Goal: Contribute content: Add original content to the website for others to see

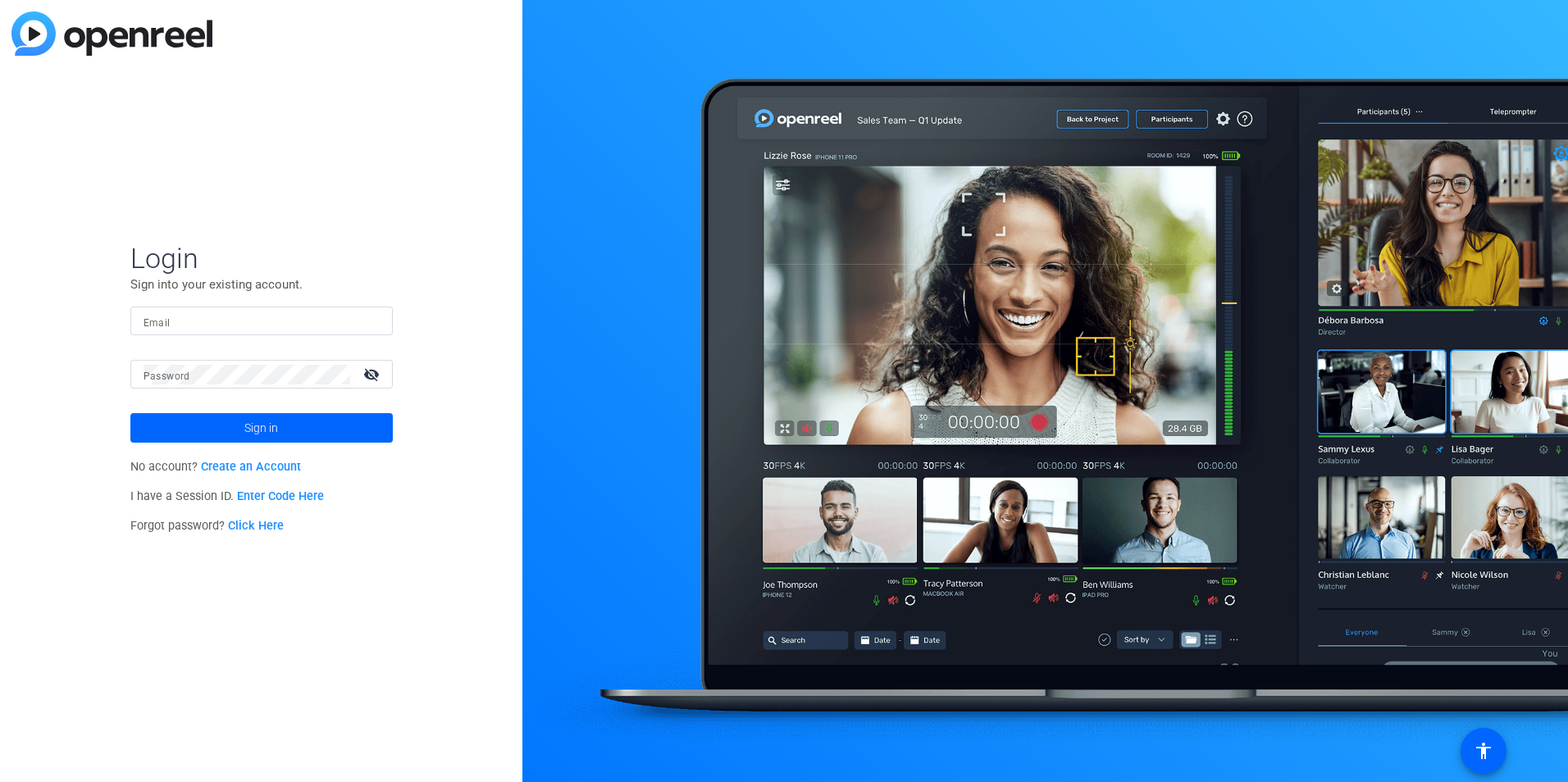
click at [180, 330] on input "Email" at bounding box center [262, 321] width 236 height 19
click at [140, 324] on div "Email" at bounding box center [262, 321] width 262 height 29
drag, startPoint x: 140, startPoint y: 324, endPoint x: 149, endPoint y: 314, distance: 13.5
click at [149, 314] on input "Email" at bounding box center [262, 321] width 236 height 19
paste input "[PERSON_NAME][EMAIL_ADDRESS][DOMAIN_NAME]"
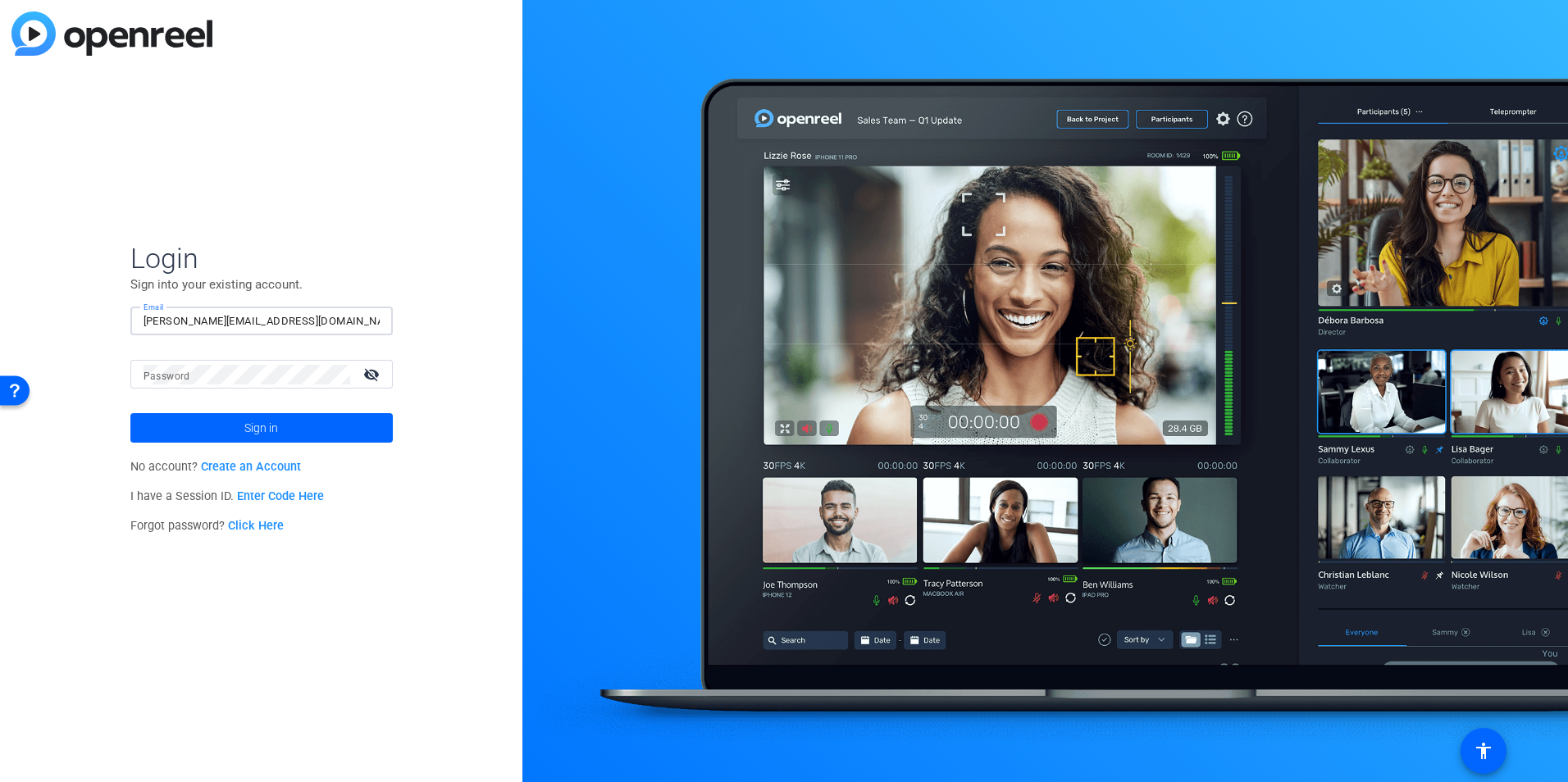
type input "[PERSON_NAME][EMAIL_ADDRESS][DOMAIN_NAME]"
click at [247, 431] on span "Sign in" at bounding box center [262, 428] width 34 height 41
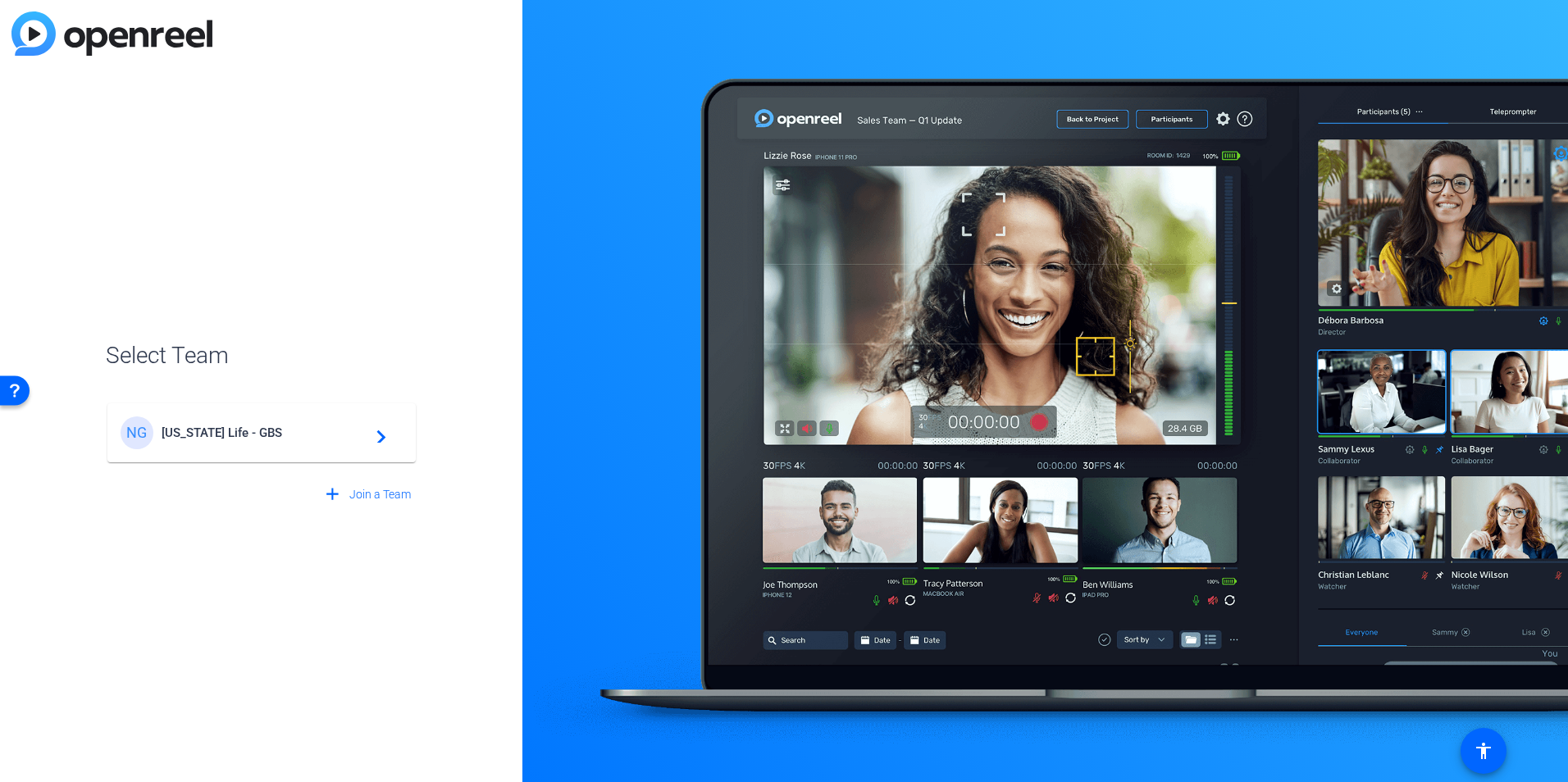
click at [380, 439] on mat-icon "navigate_next" at bounding box center [376, 432] width 19 height 19
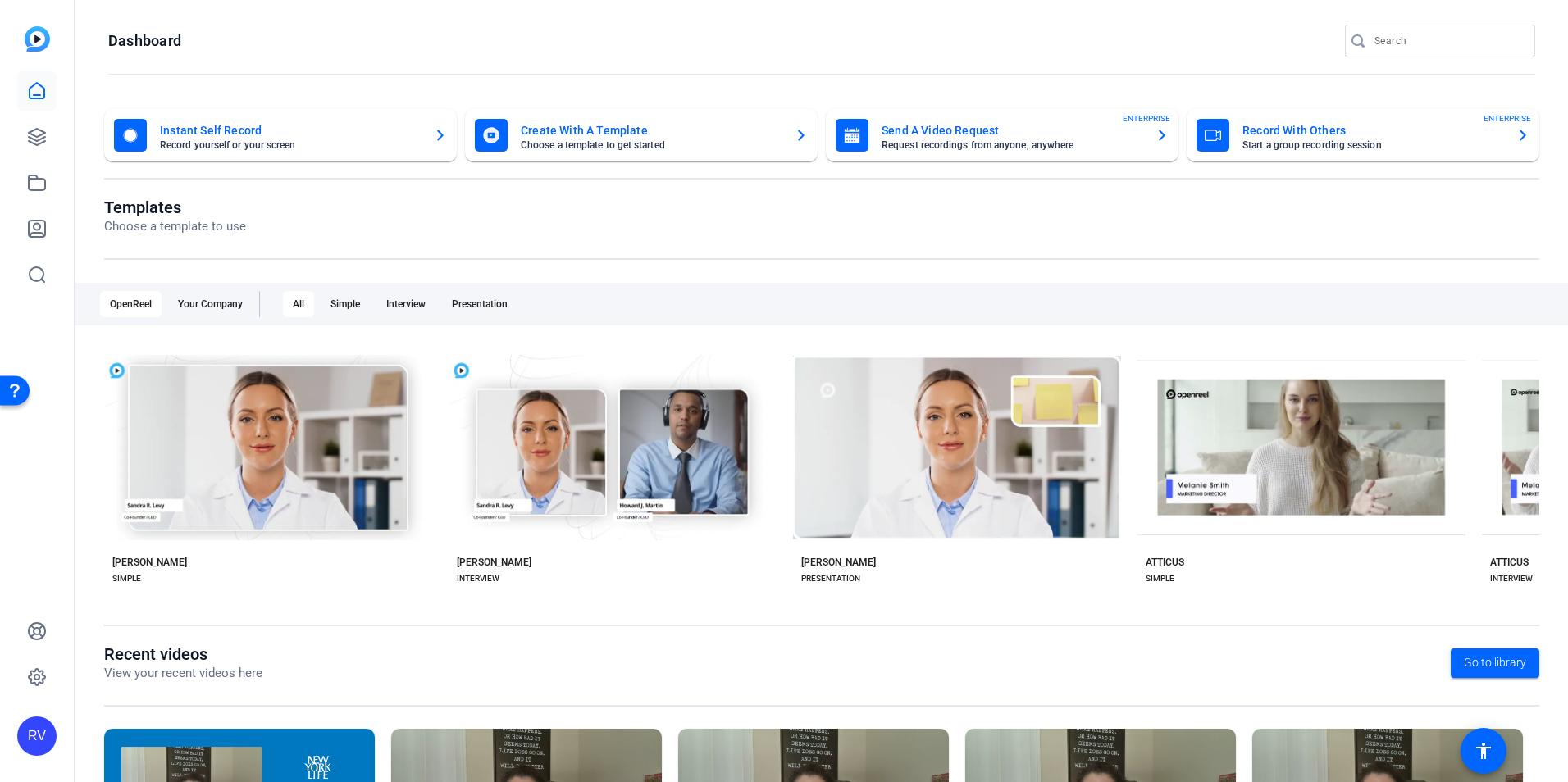
click at [574, 136] on mat-card-title "Create With A Template" at bounding box center [651, 129] width 261 height 19
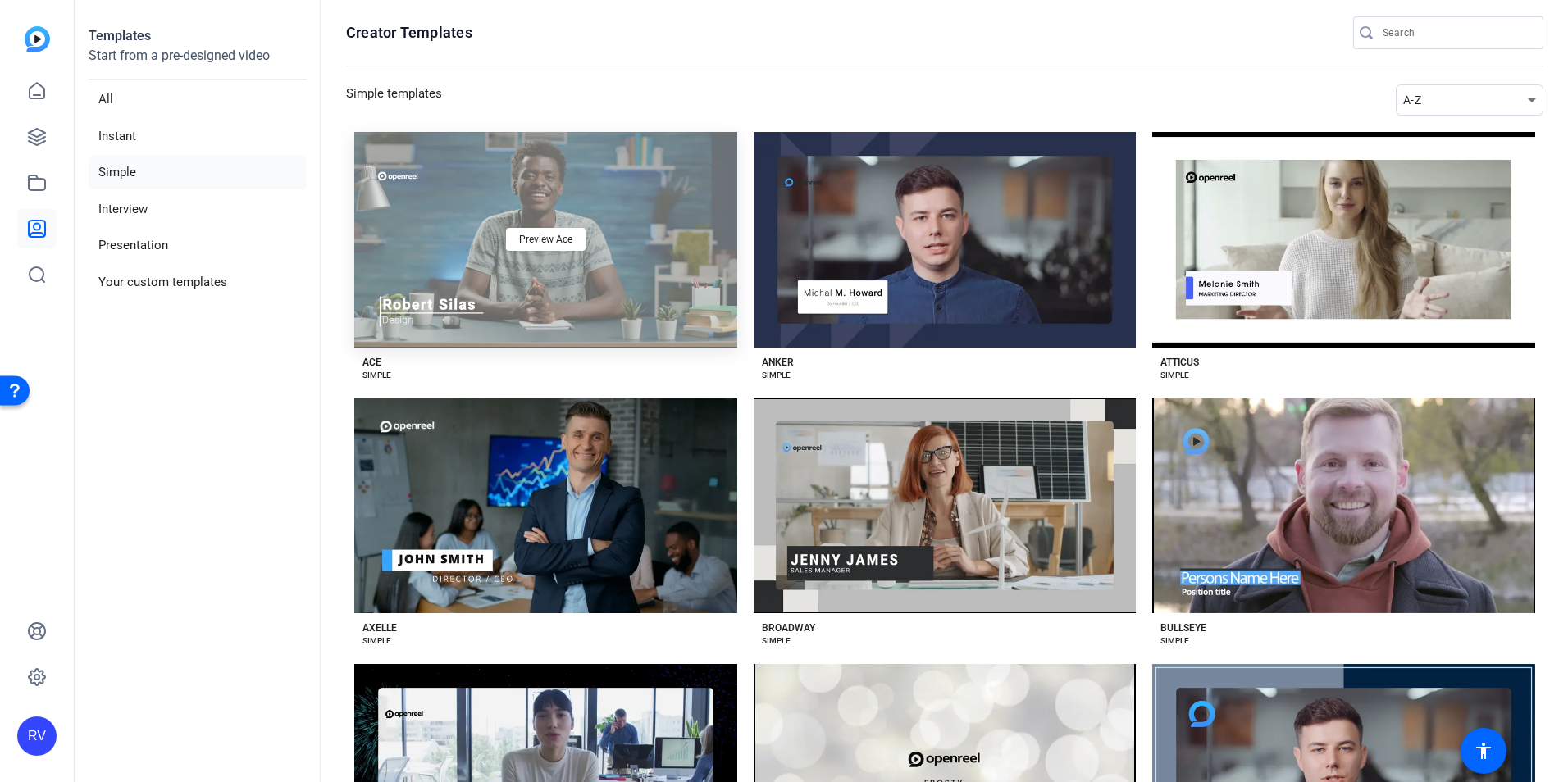
click at [681, 215] on div "Preview Ace" at bounding box center [545, 240] width 383 height 215
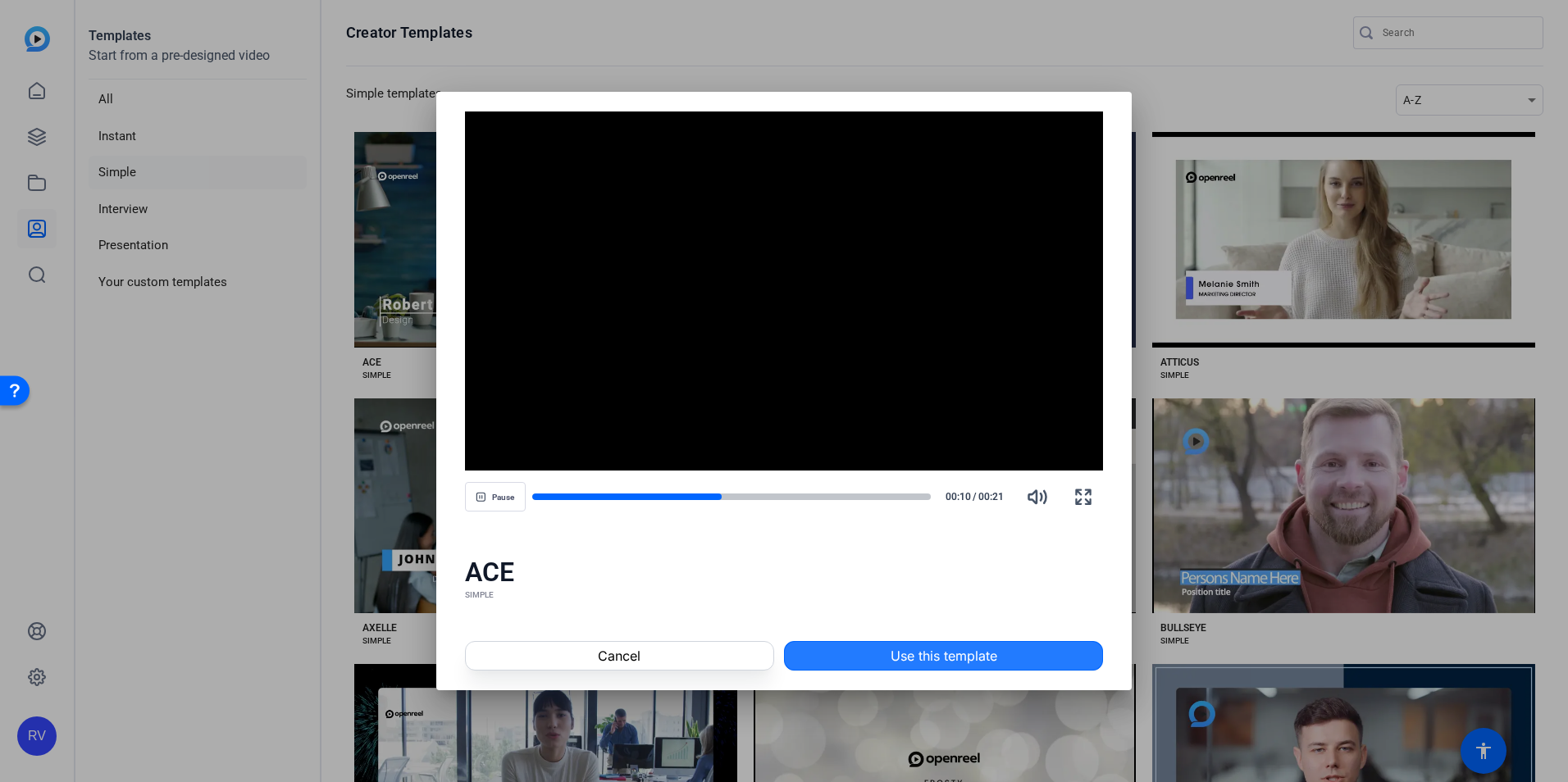
click at [962, 653] on span "Use this template" at bounding box center [944, 655] width 107 height 19
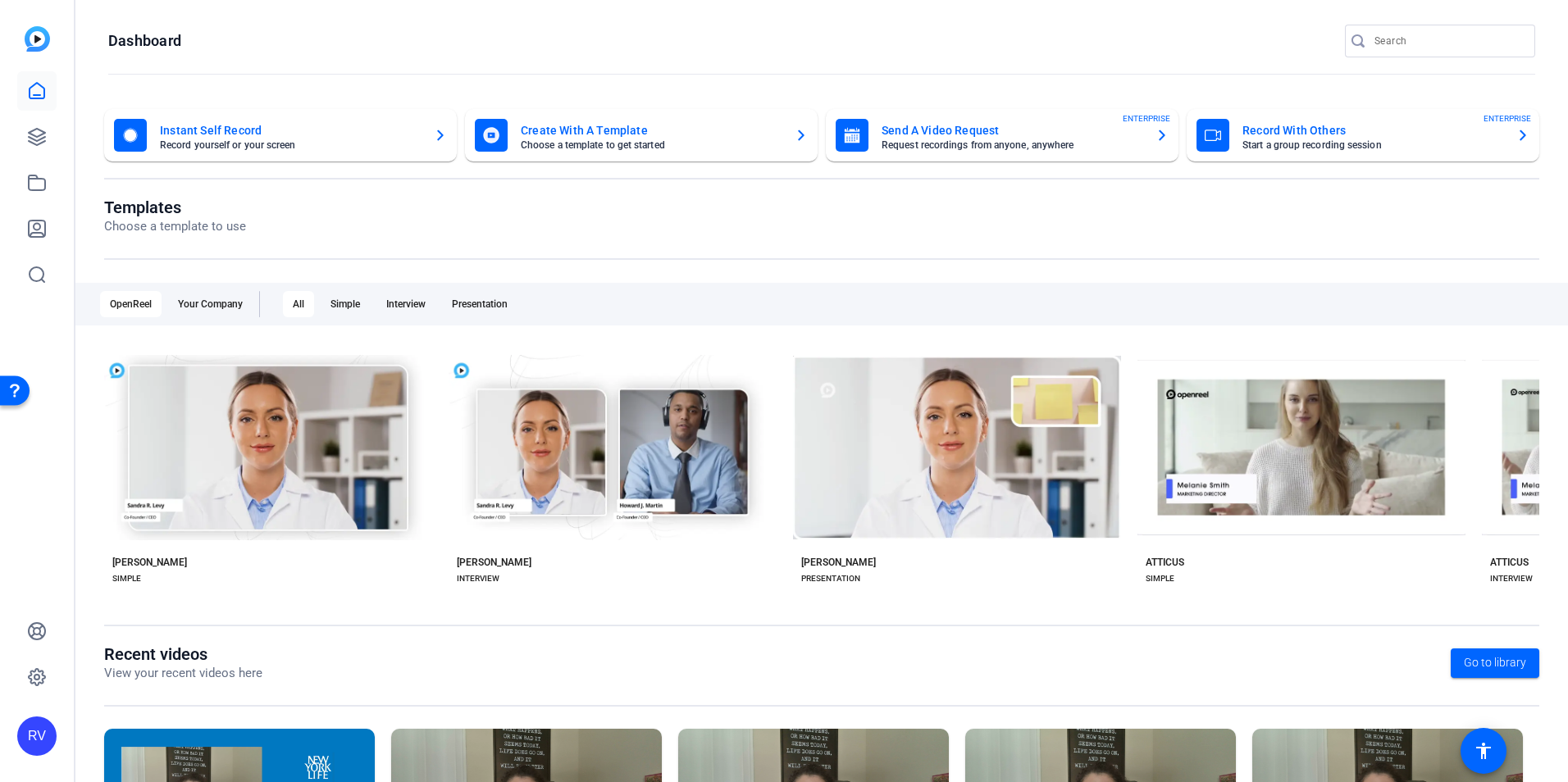
click at [240, 125] on mat-card-title "Instant Self Record" at bounding box center [290, 129] width 261 height 19
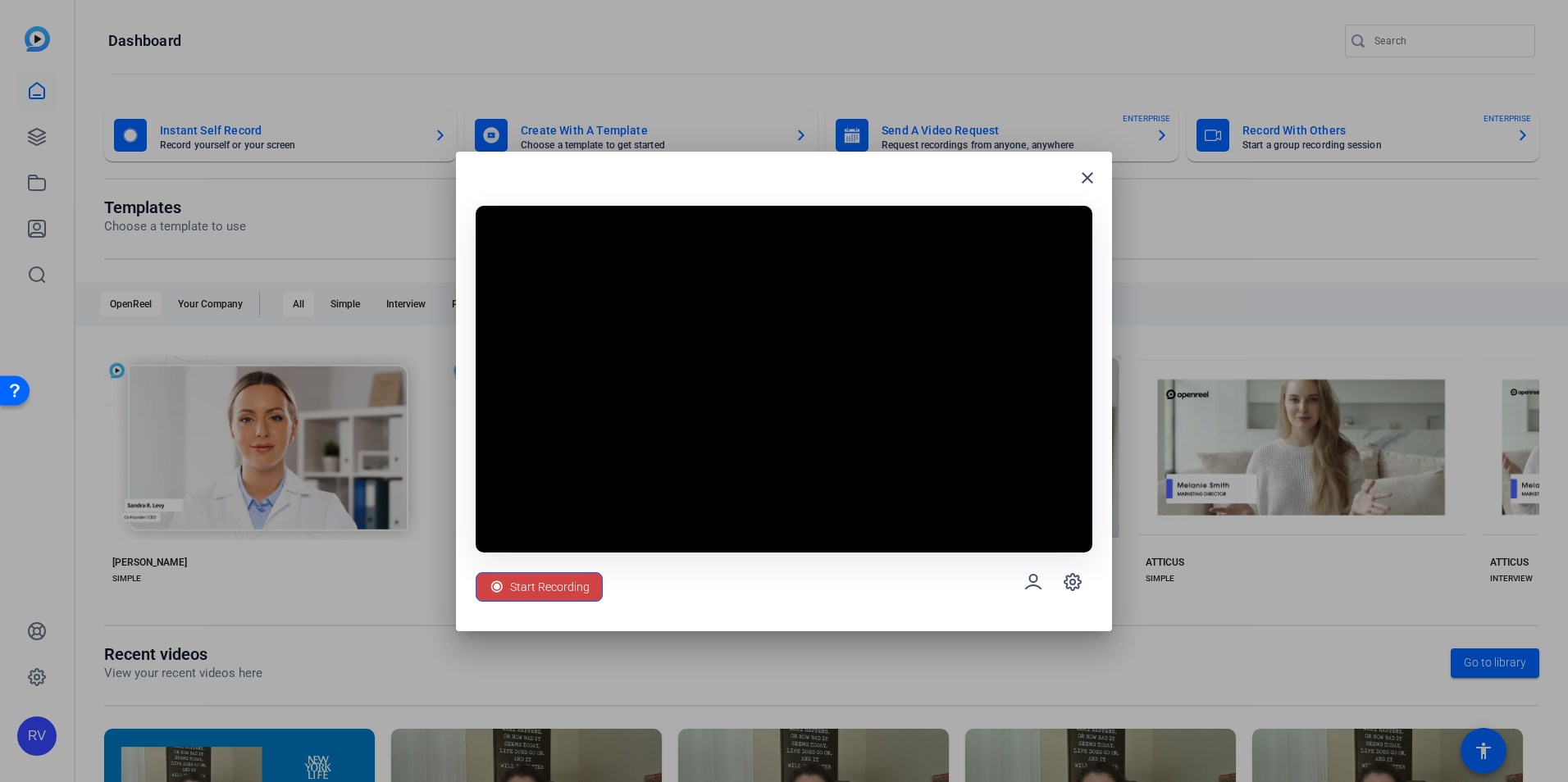
drag, startPoint x: 813, startPoint y: 180, endPoint x: 624, endPoint y: 166, distance: 189.5
click at [624, 166] on div "close Start Recording" at bounding box center [784, 391] width 656 height 479
drag, startPoint x: 780, startPoint y: 199, endPoint x: 593, endPoint y: 199, distance: 187.0
click at [593, 199] on div "close Start Recording" at bounding box center [784, 391] width 656 height 479
click at [1494, 13] on div at bounding box center [784, 391] width 1568 height 782
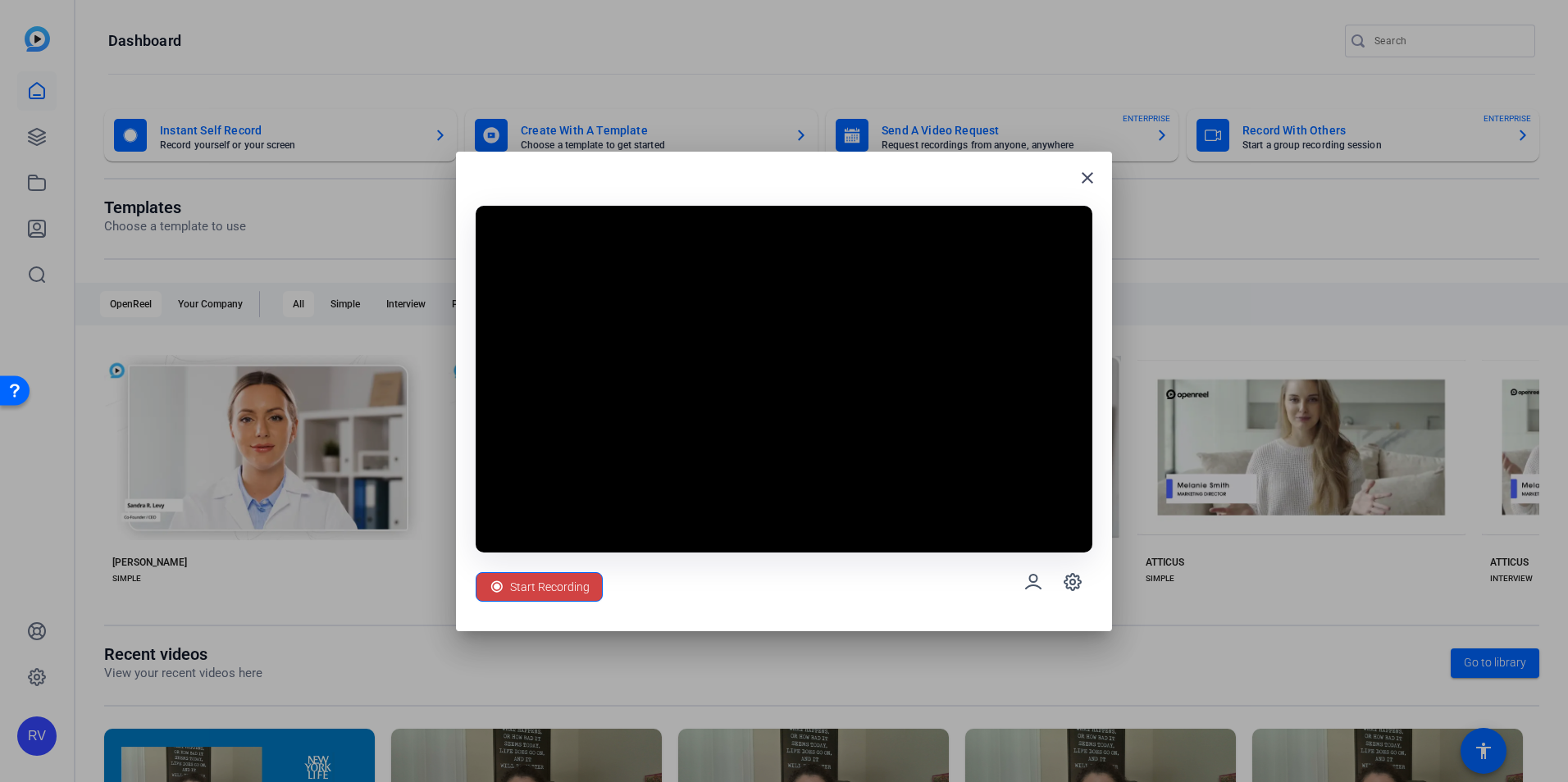
click at [1487, 201] on div at bounding box center [784, 391] width 1568 height 782
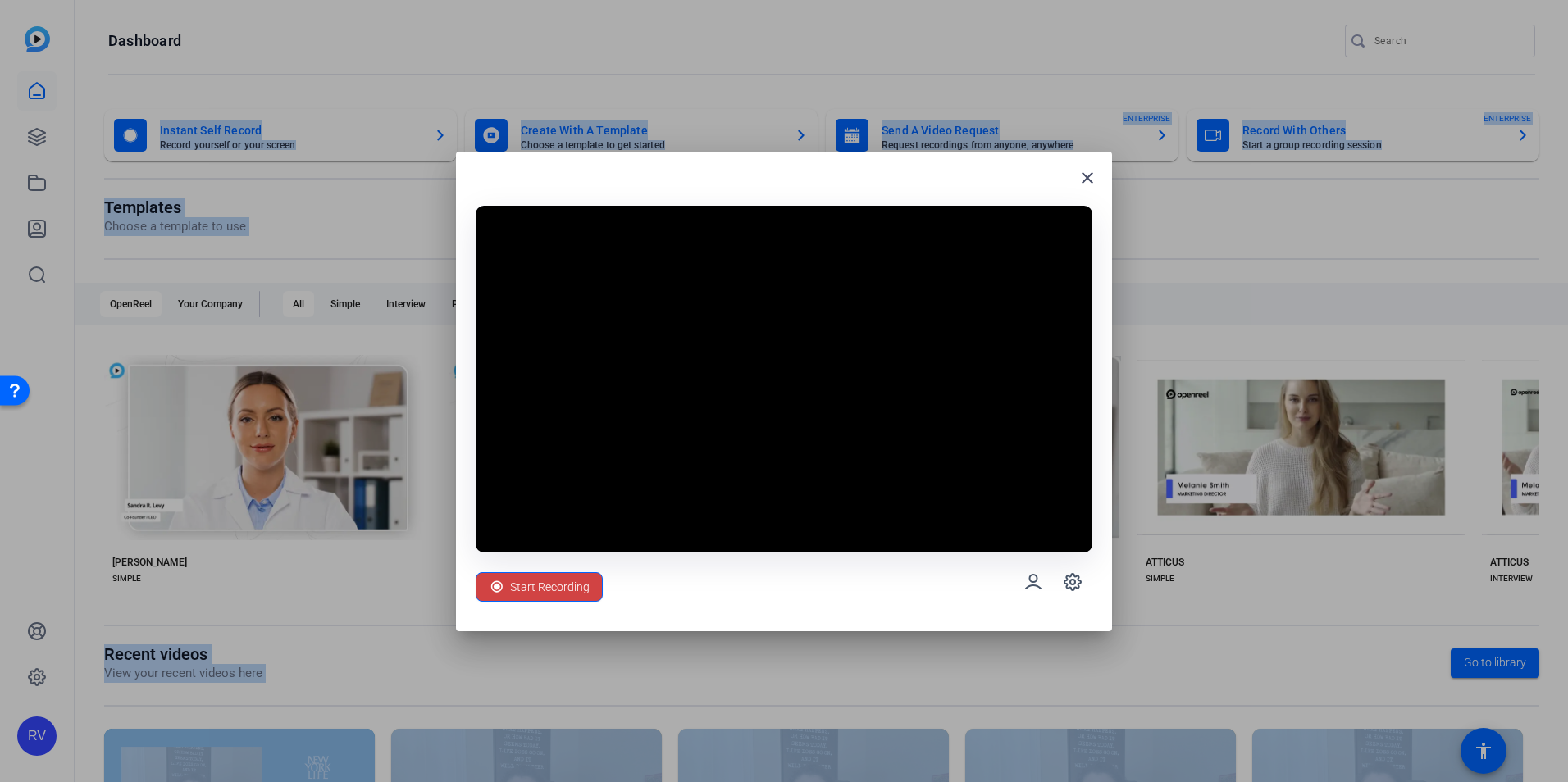
drag, startPoint x: 1461, startPoint y: 9, endPoint x: -146, endPoint y: 135, distance: 1611.9
click at [0, 135] on html "Accessibility Screen-Reader Guide, Feedback, and Issue Reporting | New window R…" at bounding box center [784, 391] width 1568 height 782
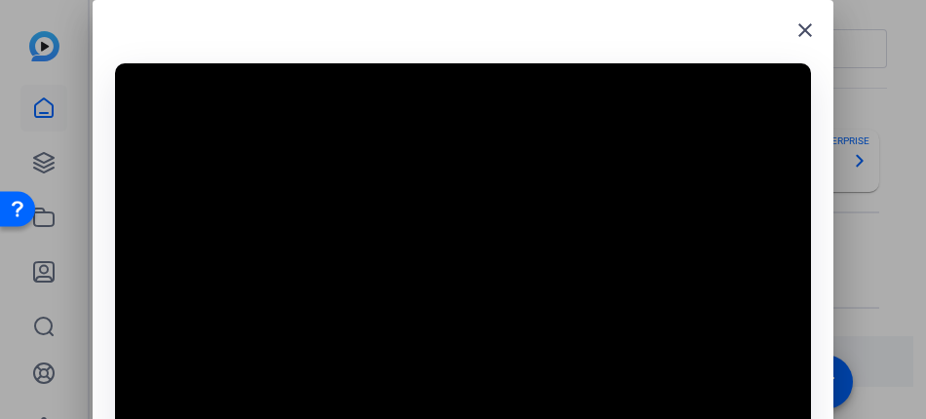
drag, startPoint x: 615, startPoint y: 20, endPoint x: -1573, endPoint y: 286, distance: 2204.2
click at [0, 286] on html "Accessibility Screen-Reader Guide, Feedback, and Issue Reporting | New window R…" at bounding box center [463, 209] width 926 height 419
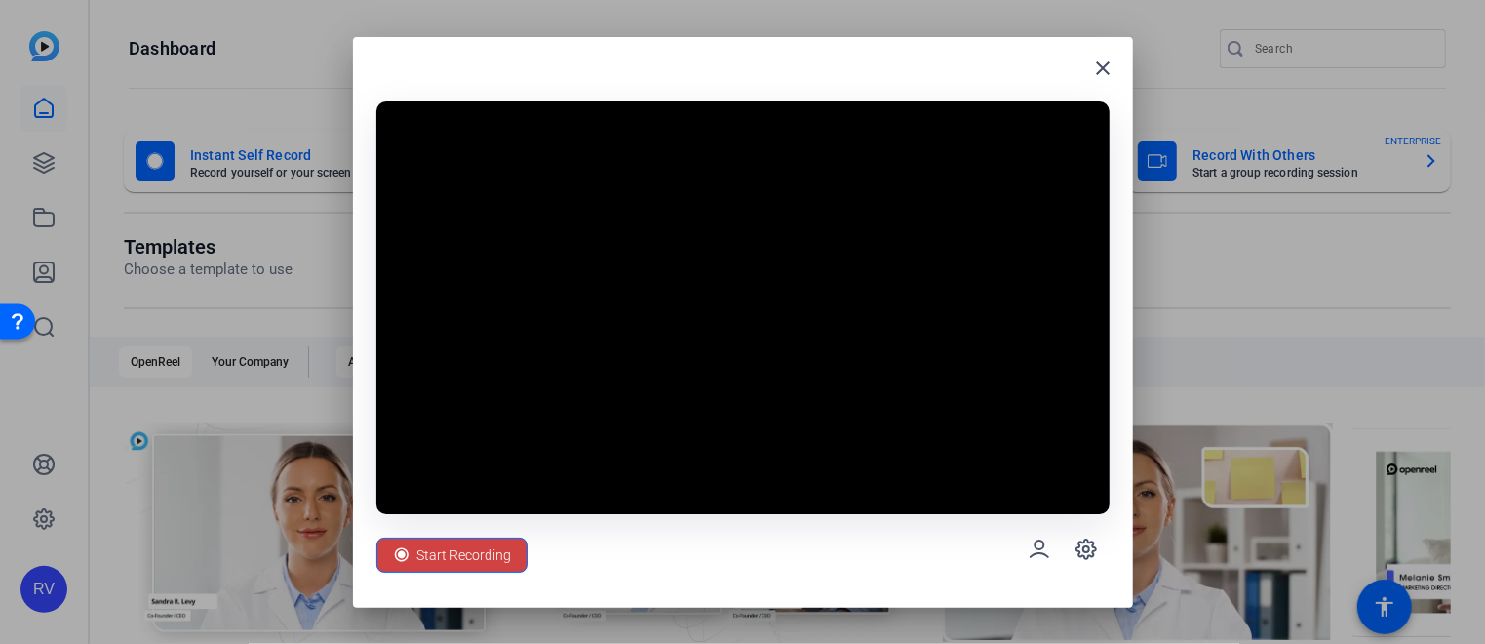
click at [1482, 247] on div at bounding box center [742, 322] width 1485 height 644
click at [1485, 247] on html "Accessibility Screen-Reader Guide, Feedback, and Issue Reporting | New window R…" at bounding box center [742, 322] width 1485 height 644
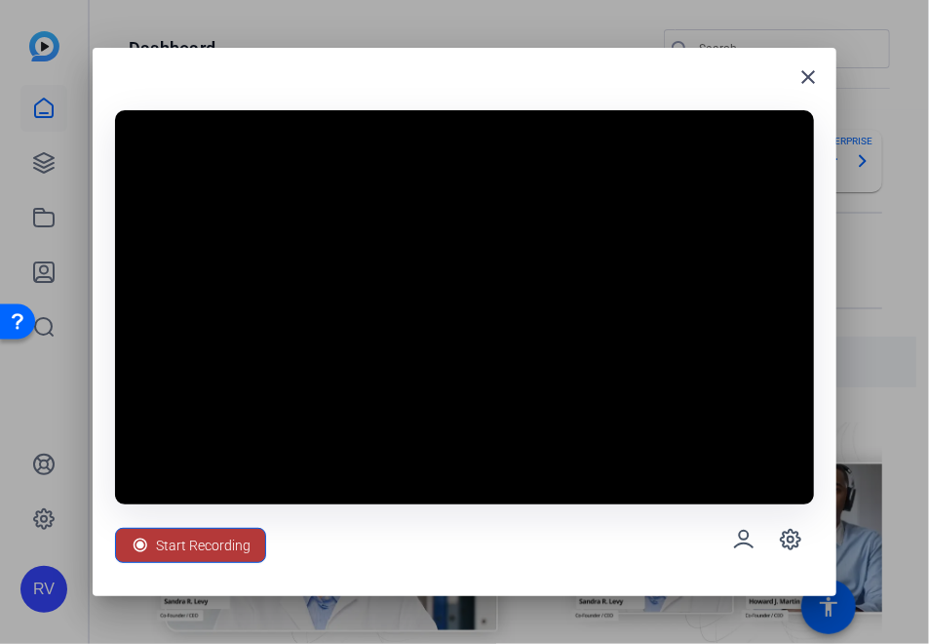
click at [226, 555] on span "Start Recording" at bounding box center [203, 545] width 95 height 37
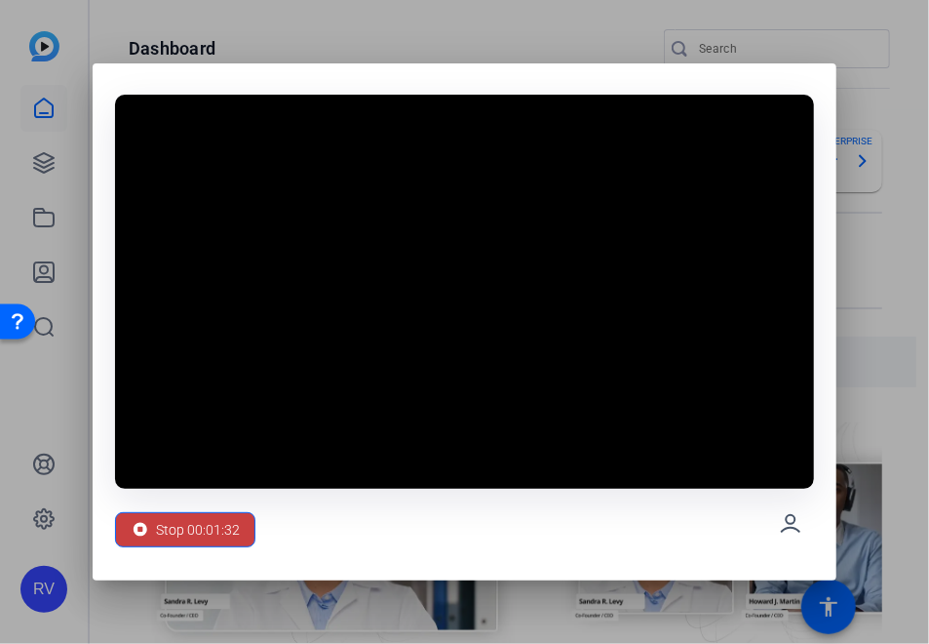
click at [206, 525] on span "Stop 00:01:32" at bounding box center [198, 529] width 84 height 37
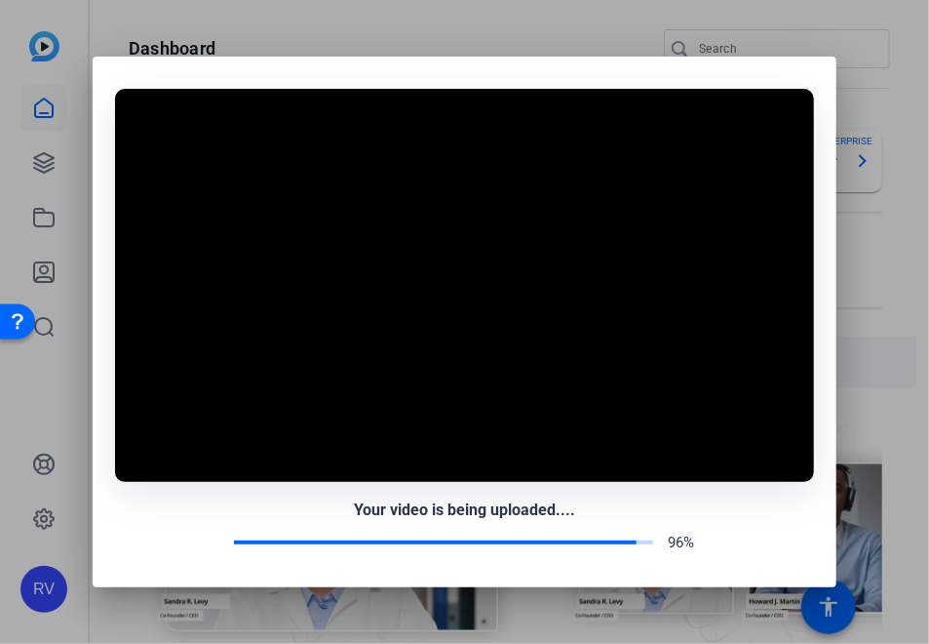
drag, startPoint x: 487, startPoint y: 69, endPoint x: 785, endPoint y: 50, distance: 299.0
click at [785, 50] on div "Your video is being uploaded.... 96%" at bounding box center [464, 322] width 929 height 644
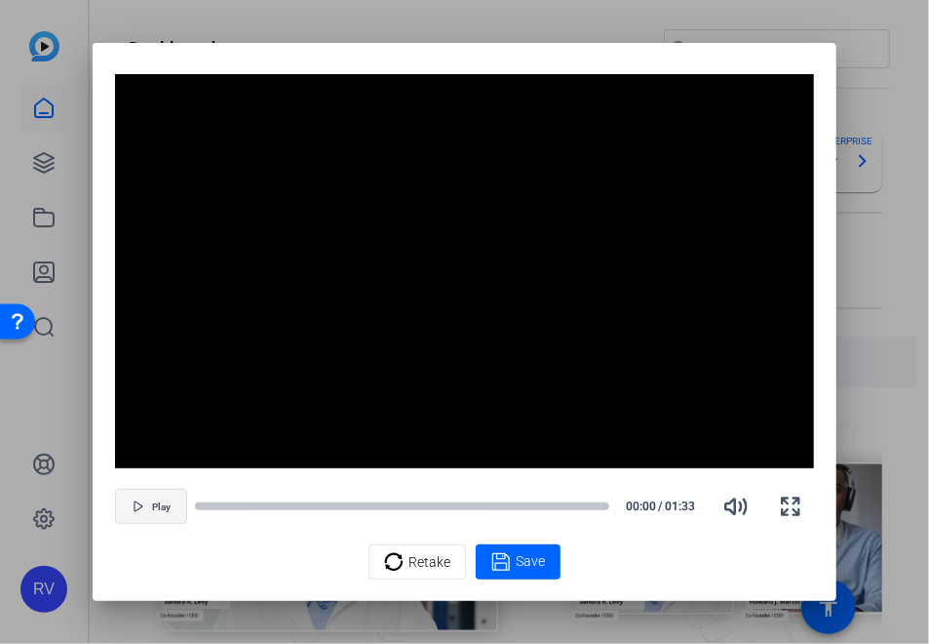
click at [164, 501] on span "Play" at bounding box center [161, 507] width 19 height 12
click at [418, 566] on span "Retake" at bounding box center [430, 561] width 42 height 37
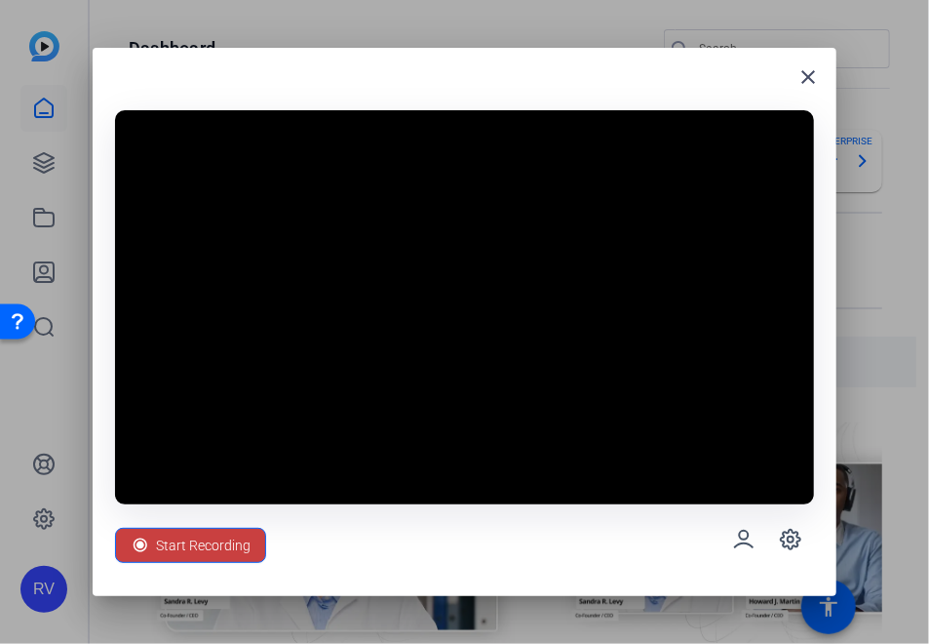
click at [214, 547] on span "Start Recording" at bounding box center [203, 545] width 95 height 37
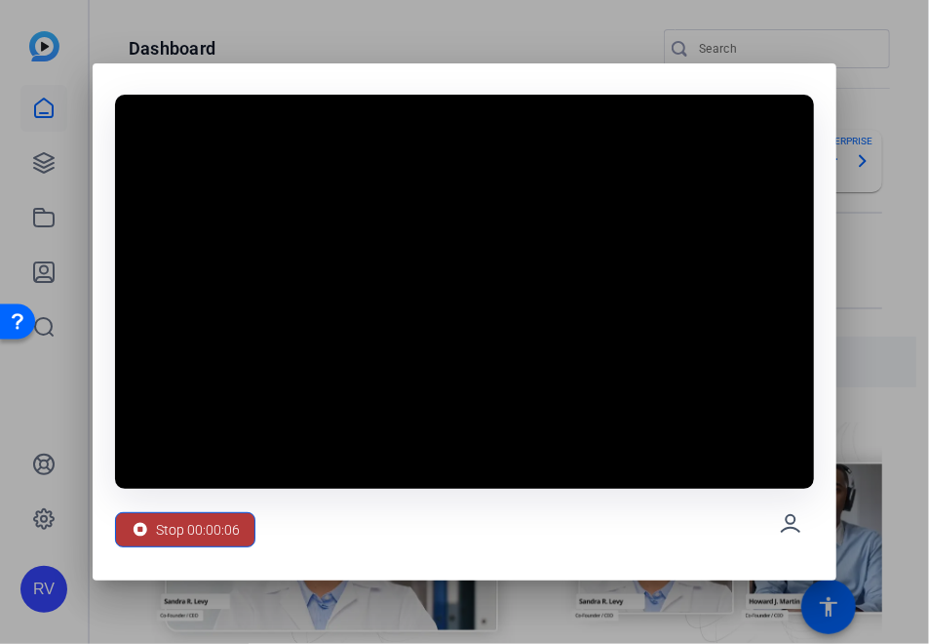
click at [195, 526] on span "Stop 00:00:06" at bounding box center [198, 529] width 84 height 37
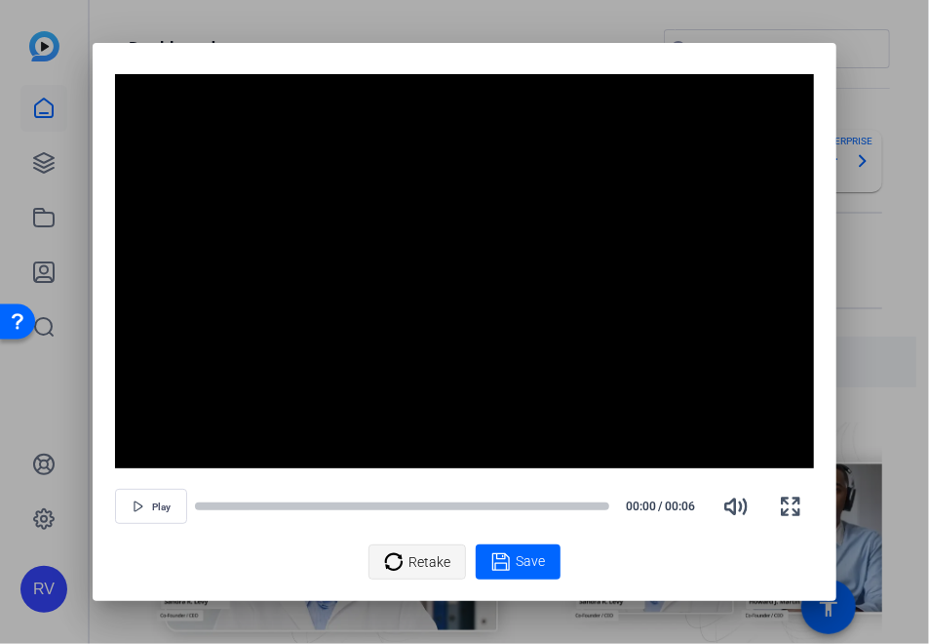
click at [430, 564] on span "Retake" at bounding box center [430, 561] width 42 height 37
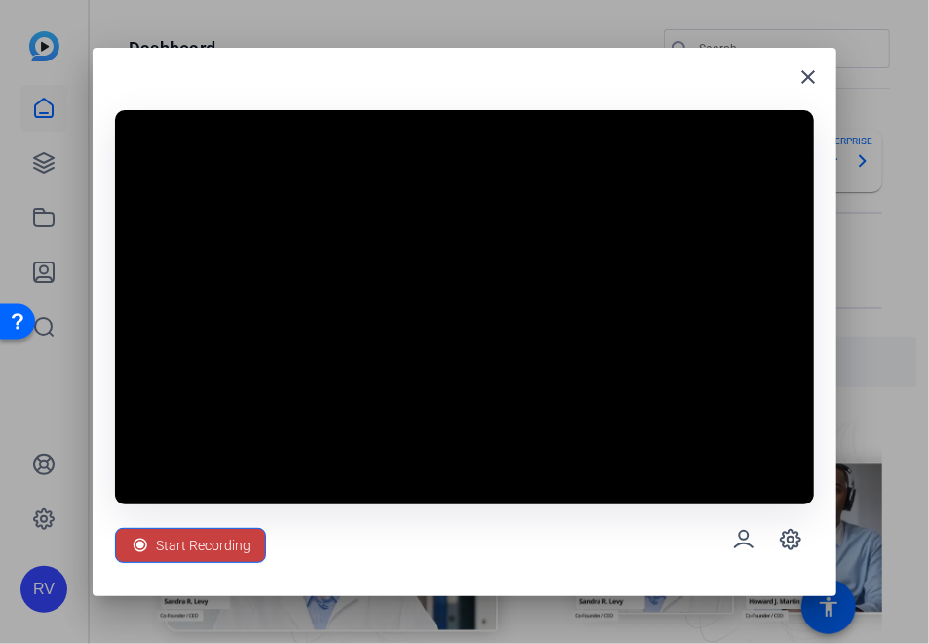
click at [218, 547] on span "Start Recording" at bounding box center [203, 545] width 95 height 37
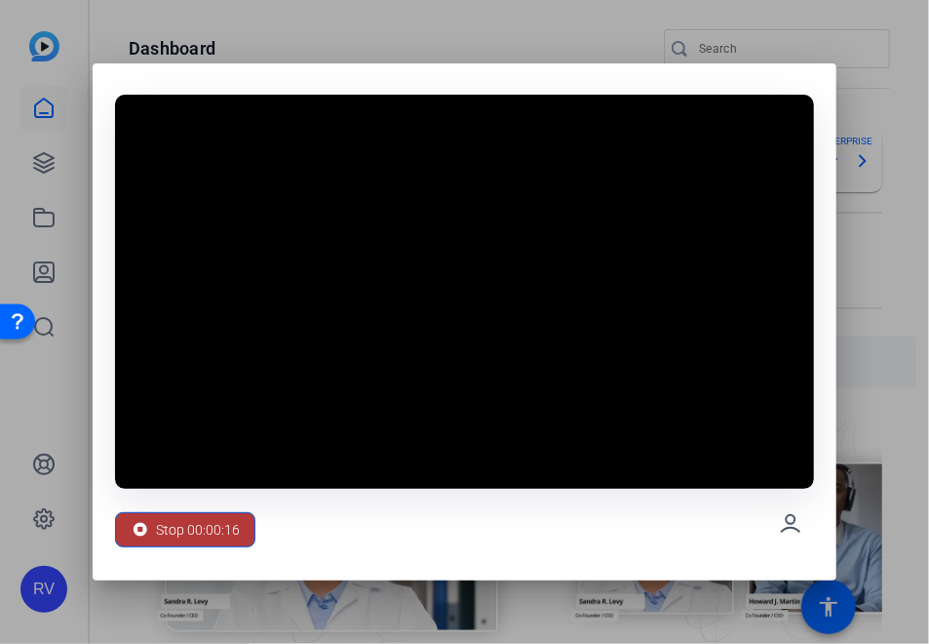
click at [190, 517] on span "Stop 00:00:16" at bounding box center [198, 529] width 84 height 37
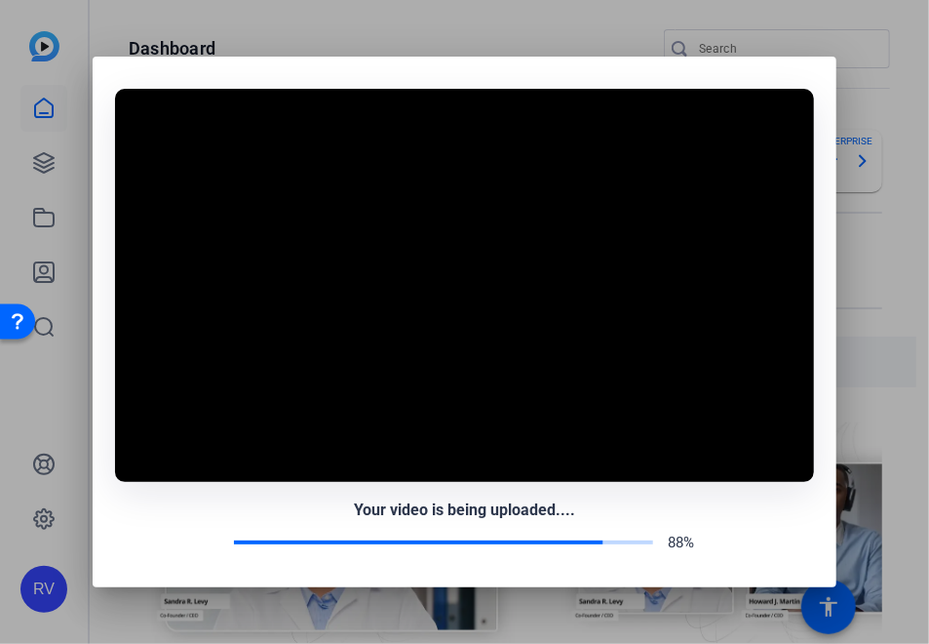
click at [199, 529] on div "Your video is being uploaded.... 88%" at bounding box center [464, 526] width 699 height 56
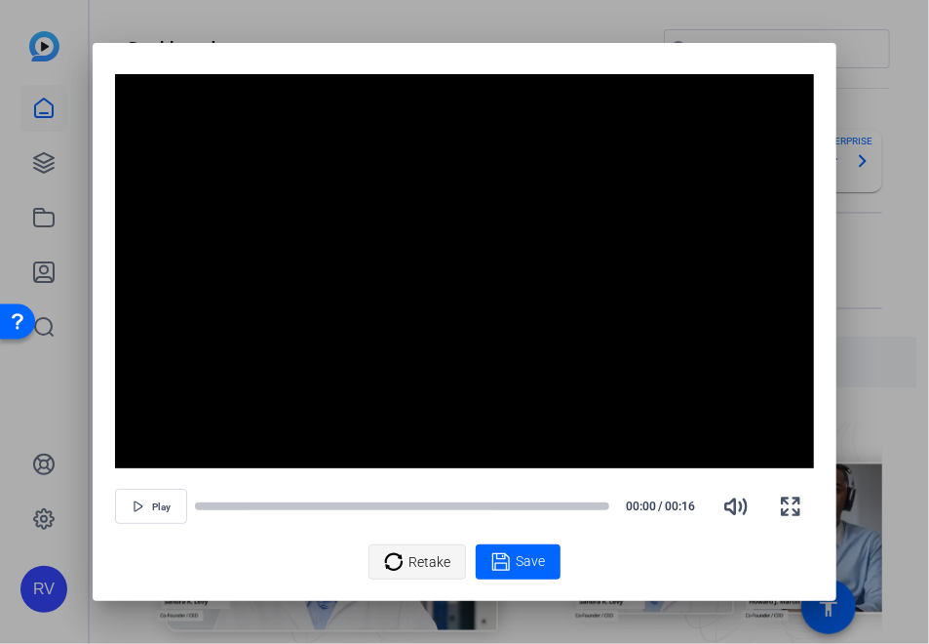
click at [429, 568] on span "Retake" at bounding box center [430, 561] width 42 height 37
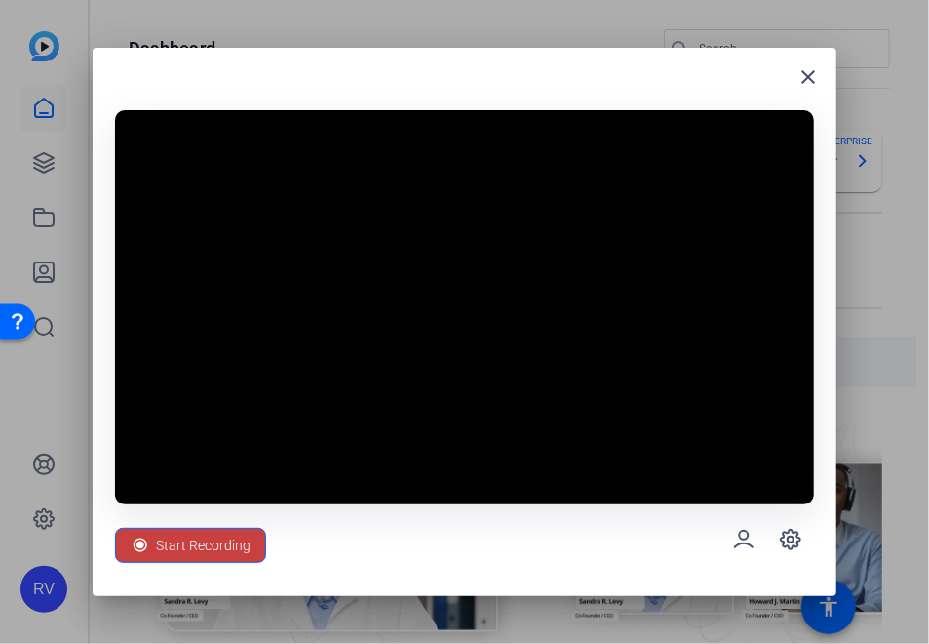
click at [185, 545] on span "Start Recording" at bounding box center [203, 545] width 95 height 37
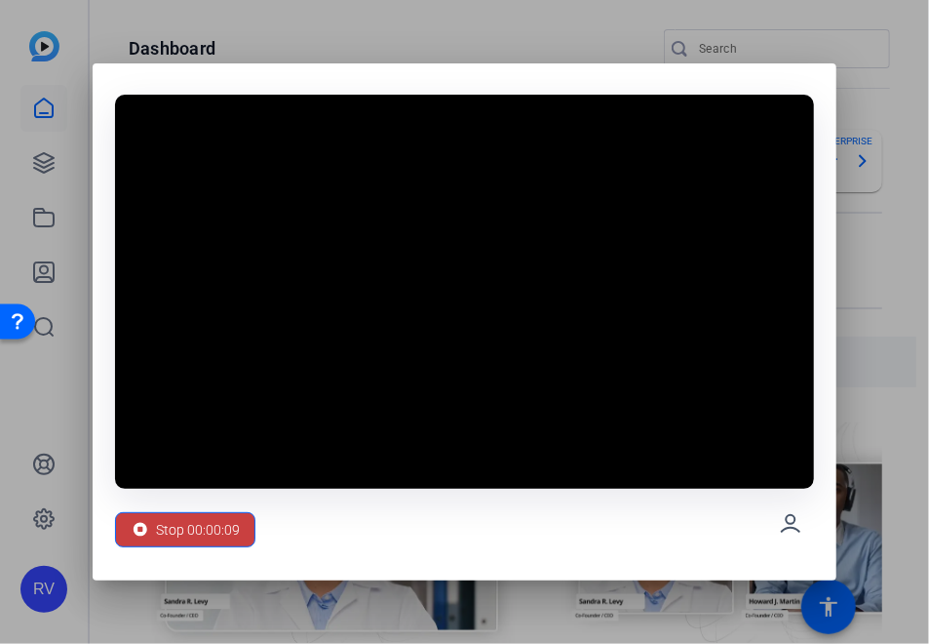
click at [193, 525] on span "Stop 00:00:09" at bounding box center [198, 529] width 84 height 37
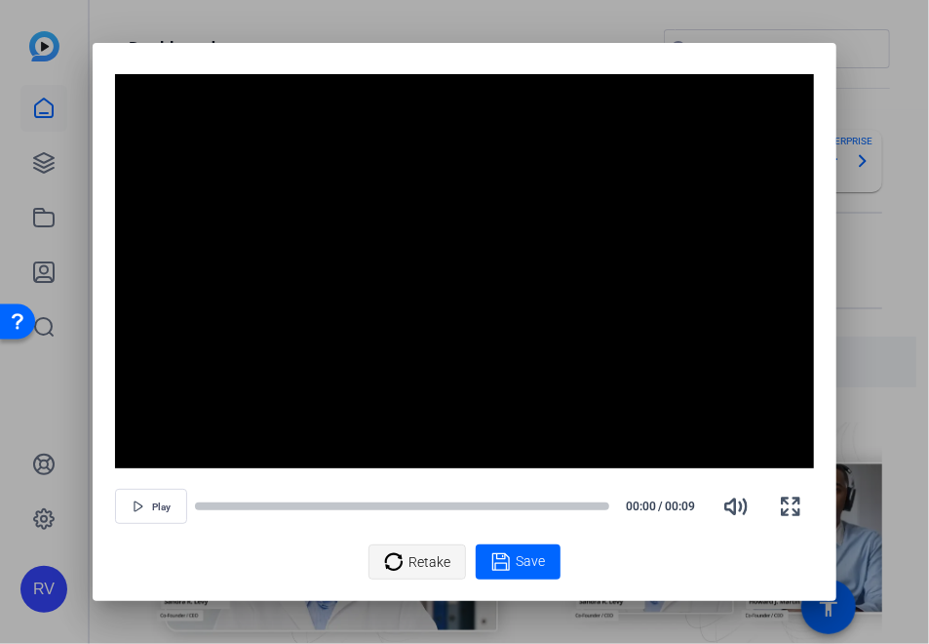
click at [423, 559] on span "Retake" at bounding box center [430, 561] width 42 height 37
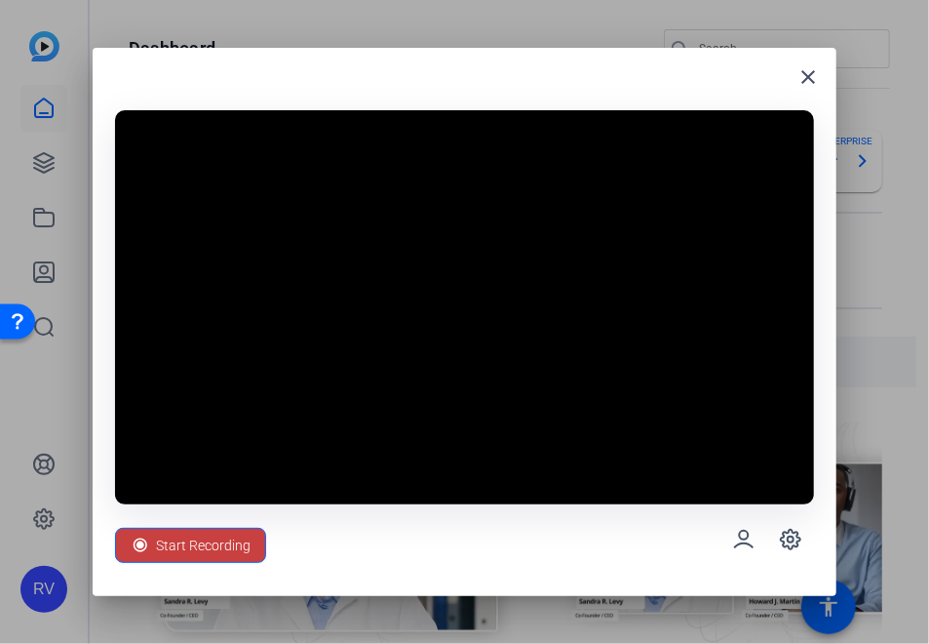
click at [231, 546] on span "Start Recording" at bounding box center [203, 545] width 95 height 37
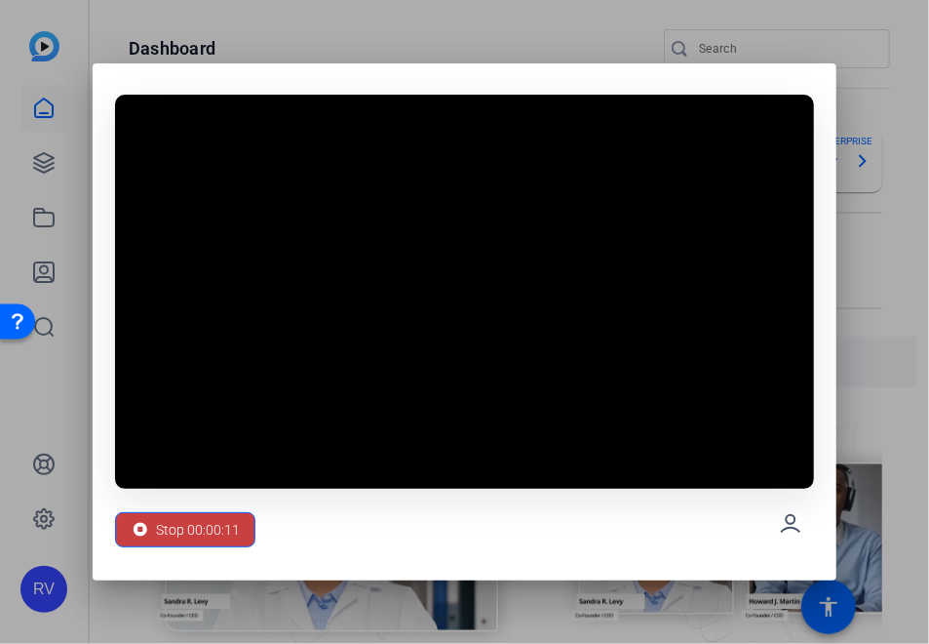
click at [226, 534] on span "Stop 00:00:11" at bounding box center [198, 529] width 84 height 37
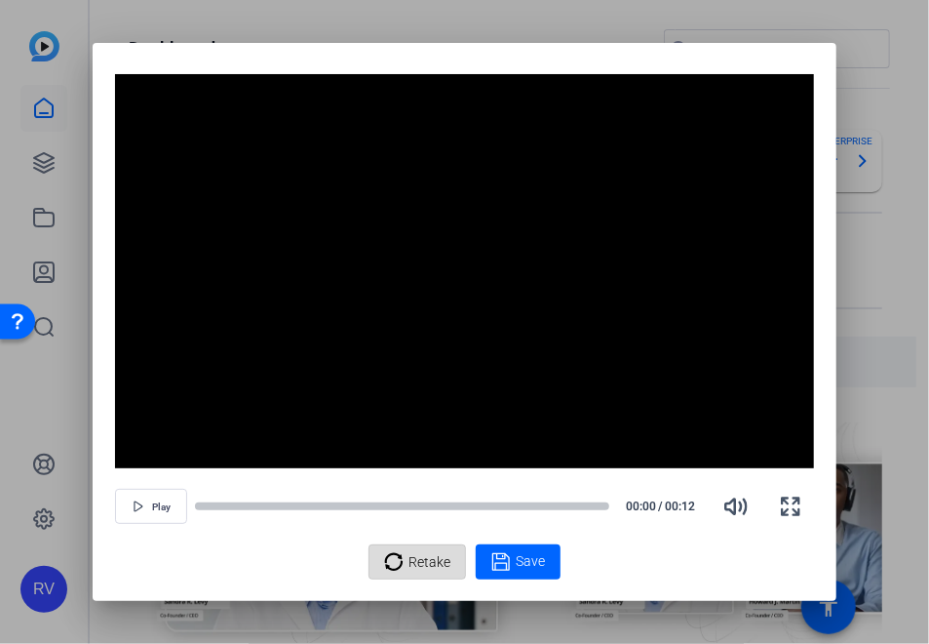
click at [418, 561] on span "Retake" at bounding box center [430, 561] width 42 height 37
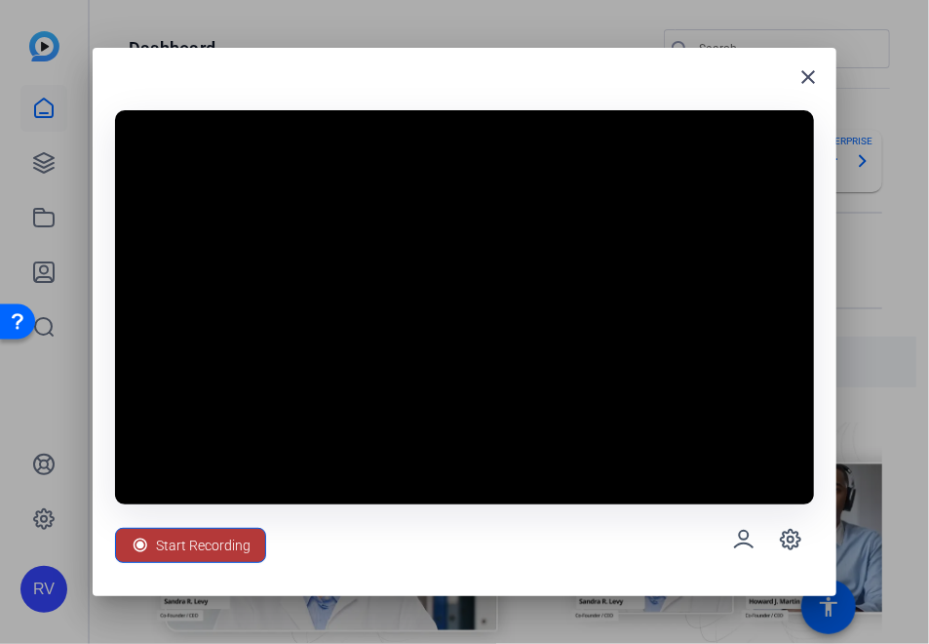
click at [199, 553] on span "Start Recording" at bounding box center [203, 545] width 95 height 37
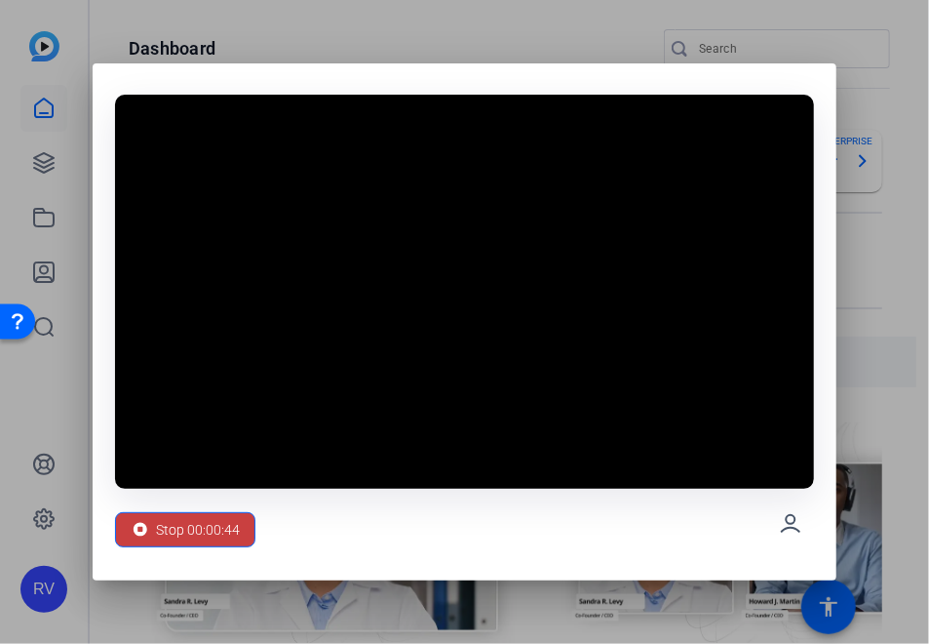
click at [205, 531] on span "Stop 00:00:44" at bounding box center [198, 529] width 84 height 37
click at [205, 531] on span "Stop 00:00:45" at bounding box center [198, 529] width 84 height 37
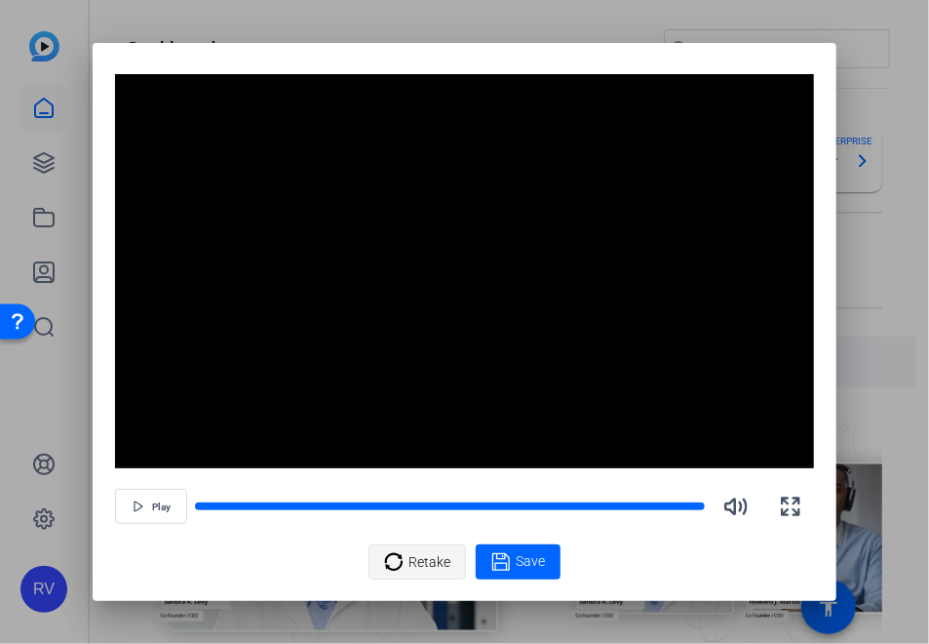
click at [433, 567] on span "Retake" at bounding box center [430, 561] width 42 height 37
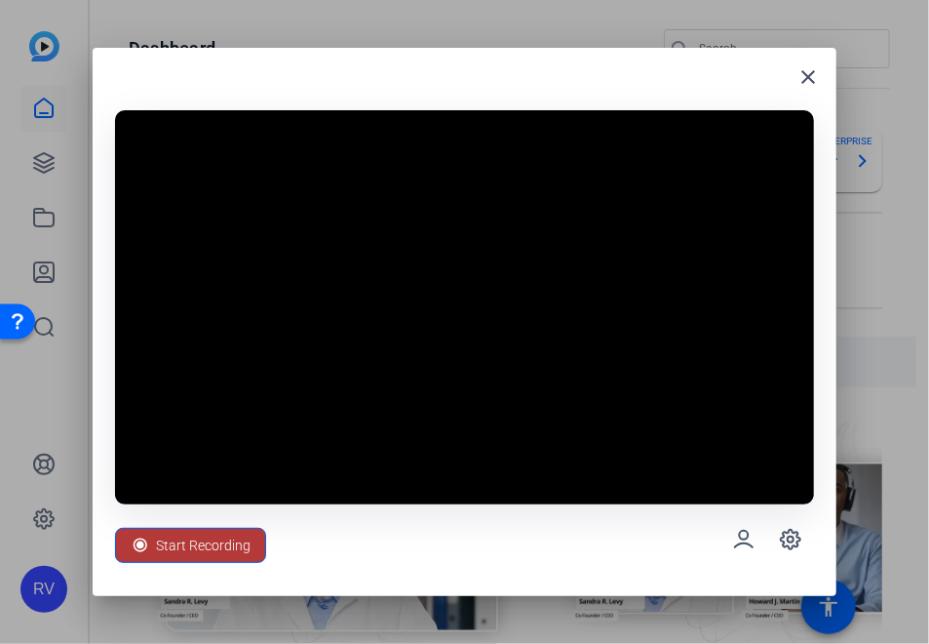
click at [219, 552] on span "Start Recording" at bounding box center [203, 545] width 95 height 37
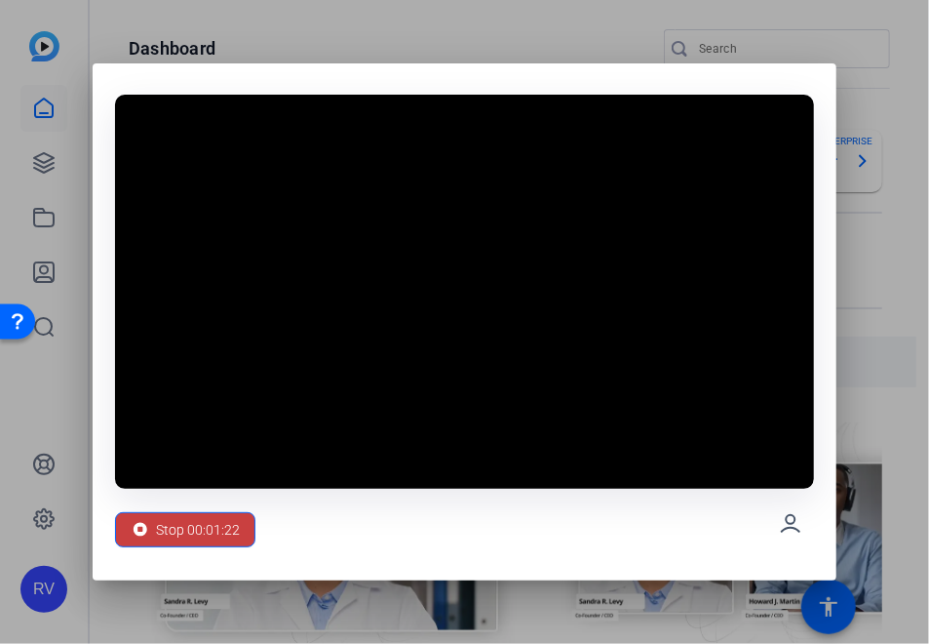
click at [188, 530] on span "Stop 00:01:22" at bounding box center [198, 529] width 84 height 37
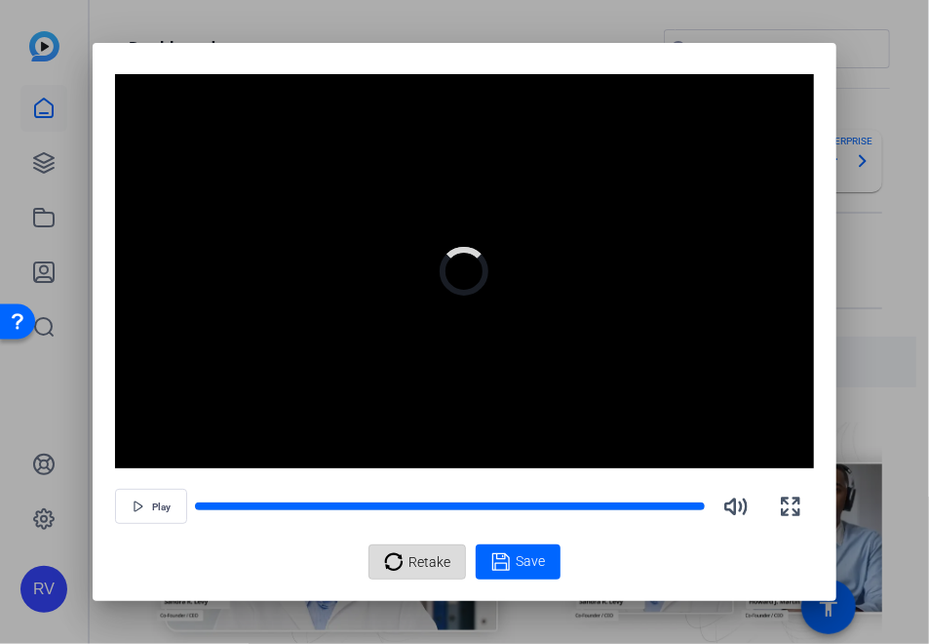
click at [425, 567] on span "Retake" at bounding box center [430, 561] width 42 height 37
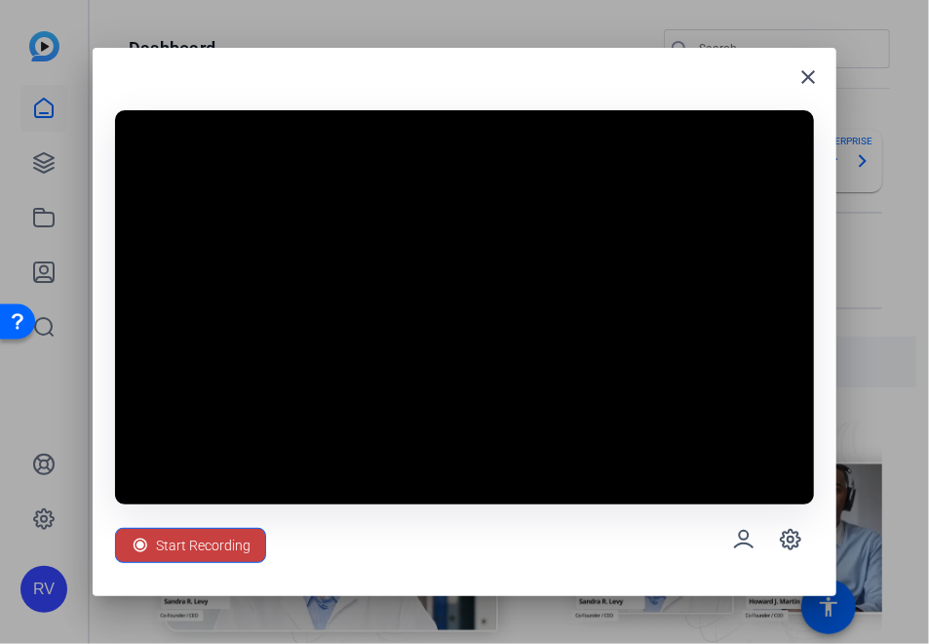
drag, startPoint x: 193, startPoint y: 551, endPoint x: 546, endPoint y: 508, distance: 355.6
click at [193, 551] on span "Start Recording" at bounding box center [203, 545] width 95 height 37
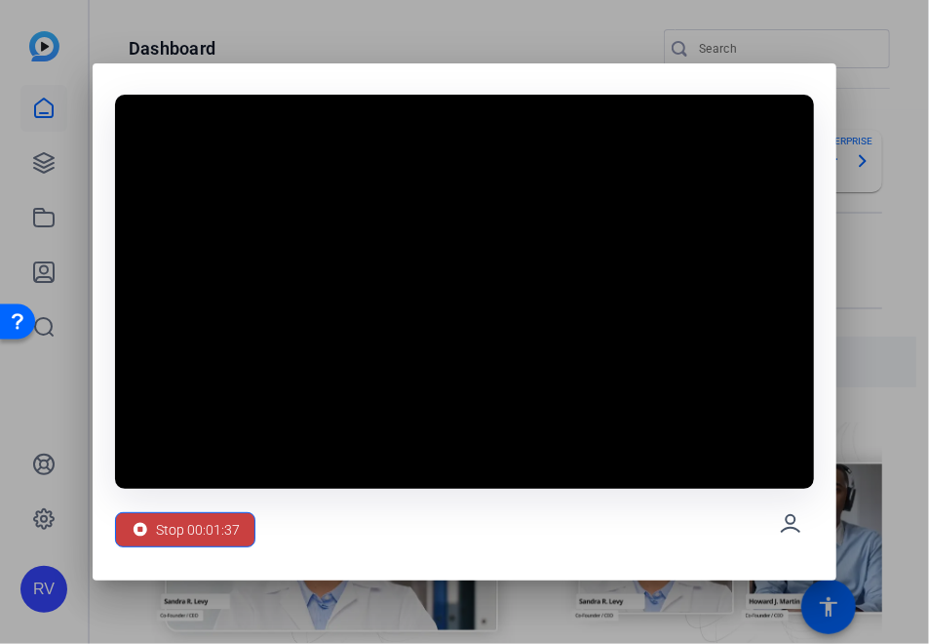
click at [197, 537] on span "Stop 00:01:37" at bounding box center [198, 529] width 84 height 37
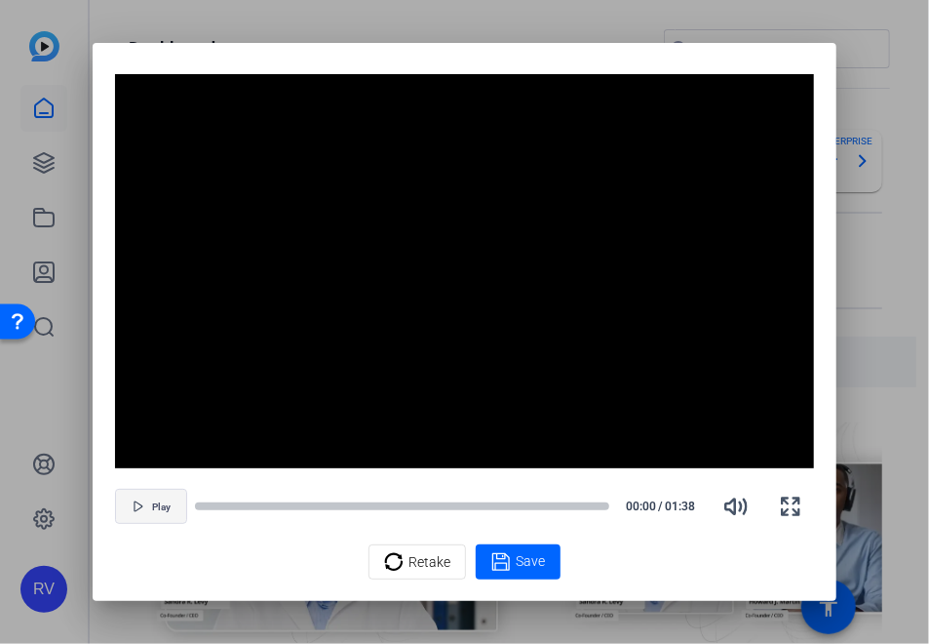
click at [168, 509] on span "Play" at bounding box center [161, 507] width 19 height 12
click at [531, 562] on span "Save" at bounding box center [530, 561] width 29 height 20
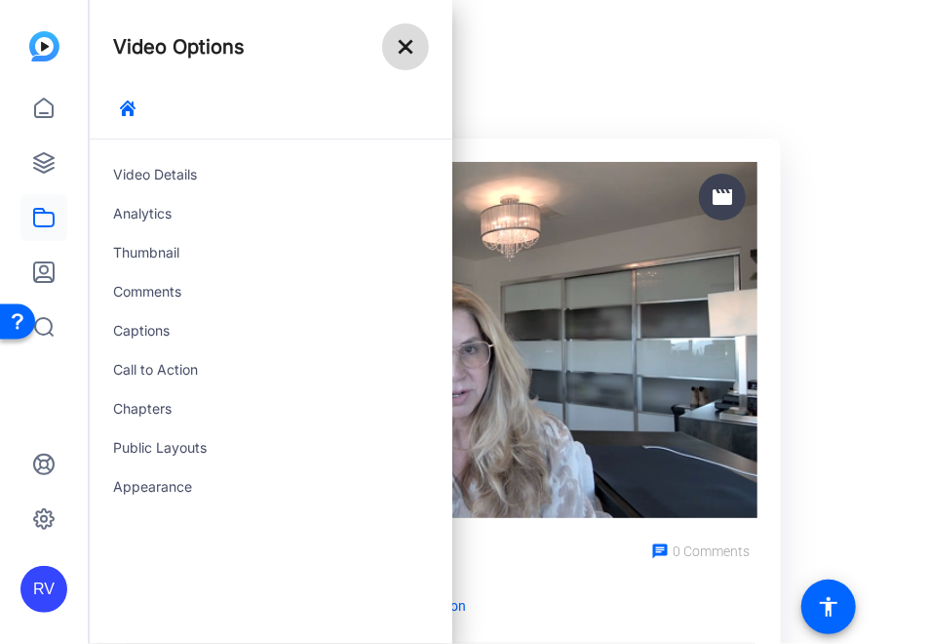
click at [412, 38] on mat-icon "close" at bounding box center [405, 46] width 23 height 23
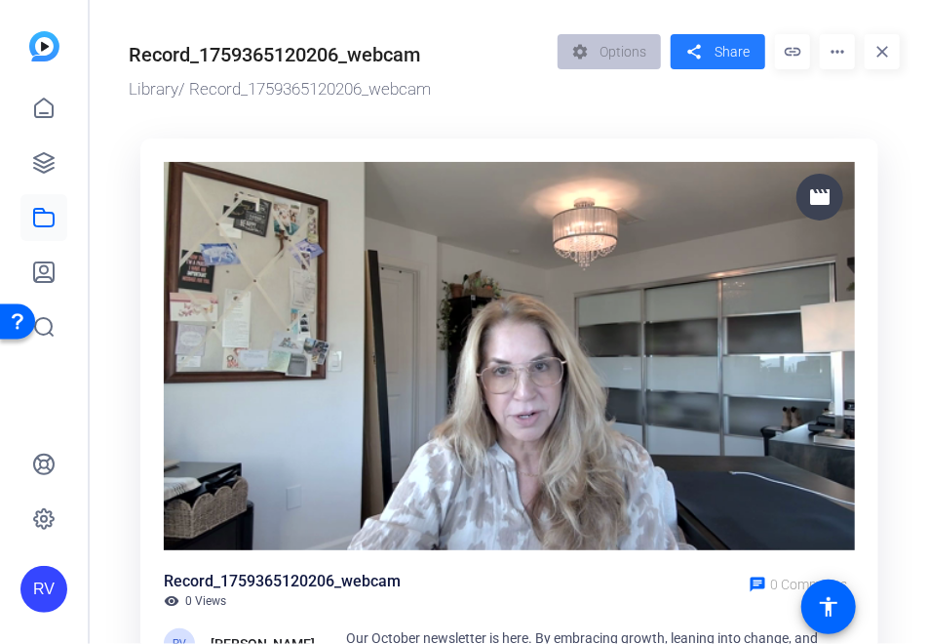
click at [704, 49] on span at bounding box center [718, 51] width 95 height 47
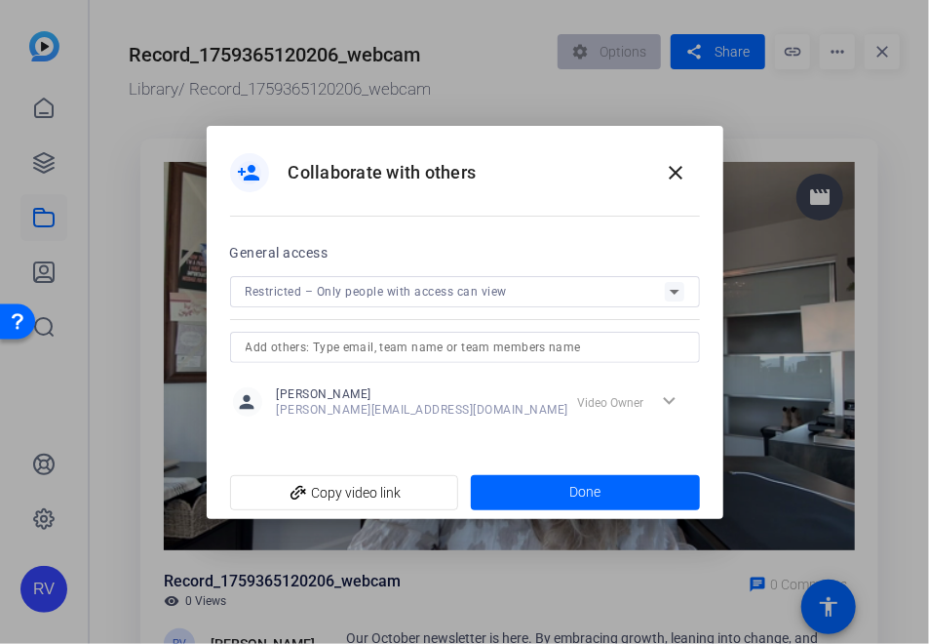
click at [387, 348] on input "text" at bounding box center [465, 346] width 439 height 23
type input "m"
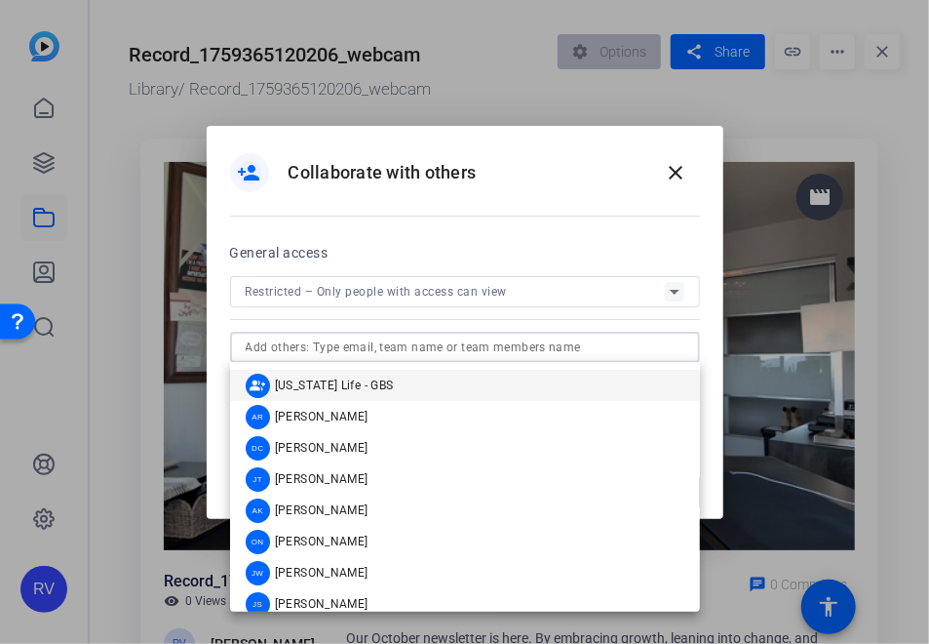
click at [579, 182] on div "person_add Collaborate with others close" at bounding box center [465, 172] width 470 height 47
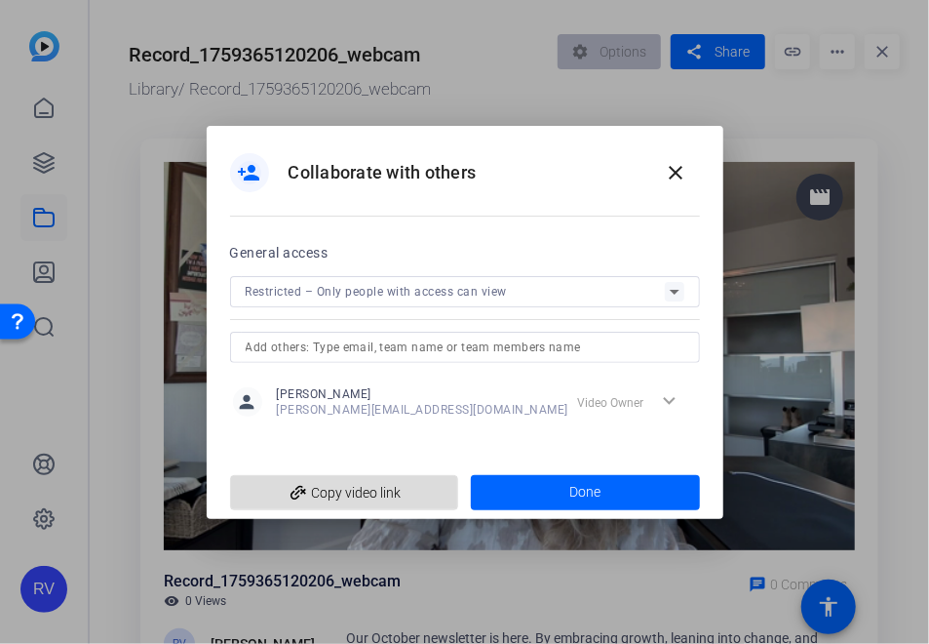
click at [362, 496] on span "add_link Copy video link" at bounding box center [345, 492] width 198 height 37
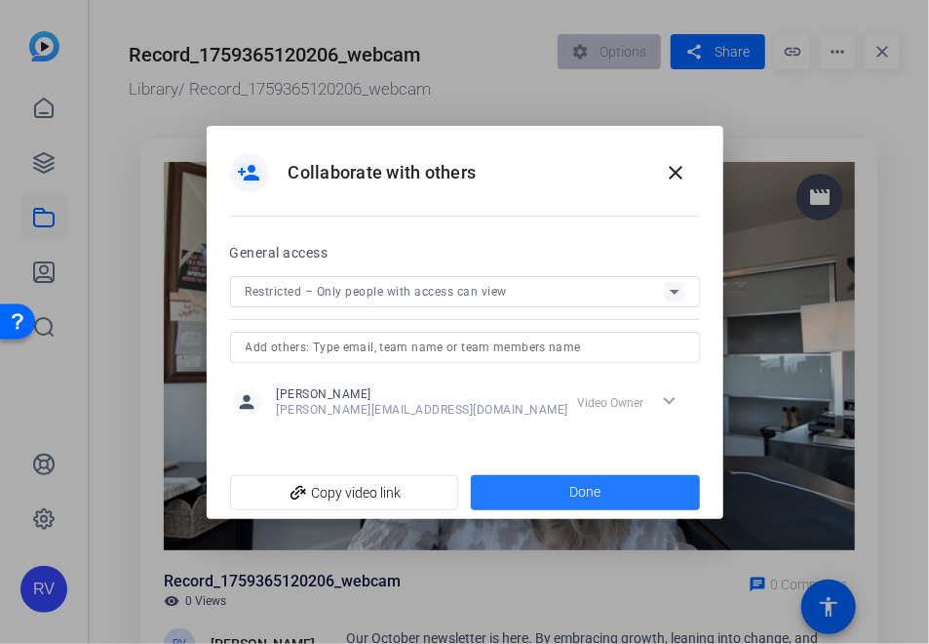
click at [581, 490] on span "Done" at bounding box center [584, 492] width 31 height 20
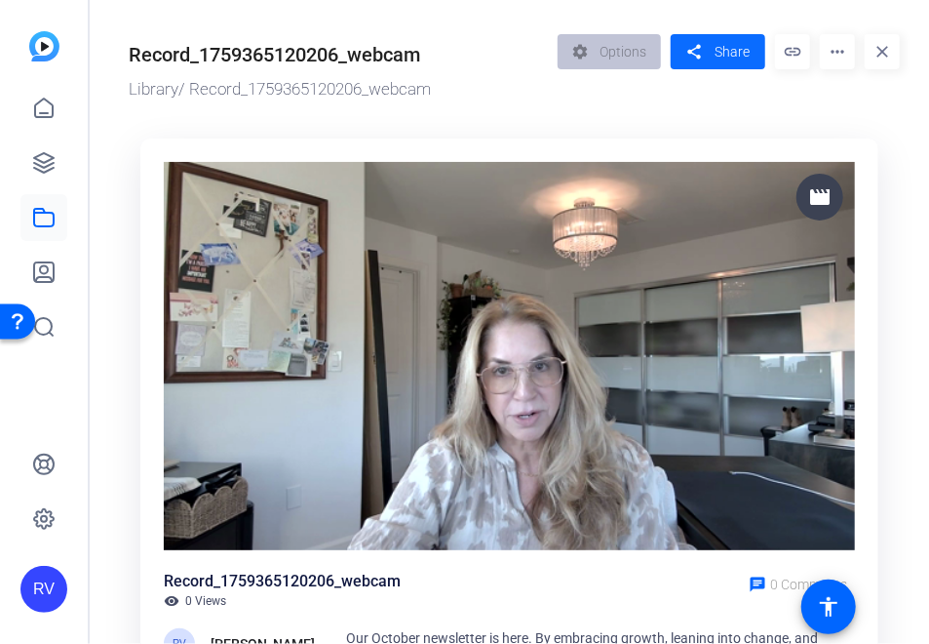
click at [725, 55] on span "Share" at bounding box center [732, 52] width 35 height 20
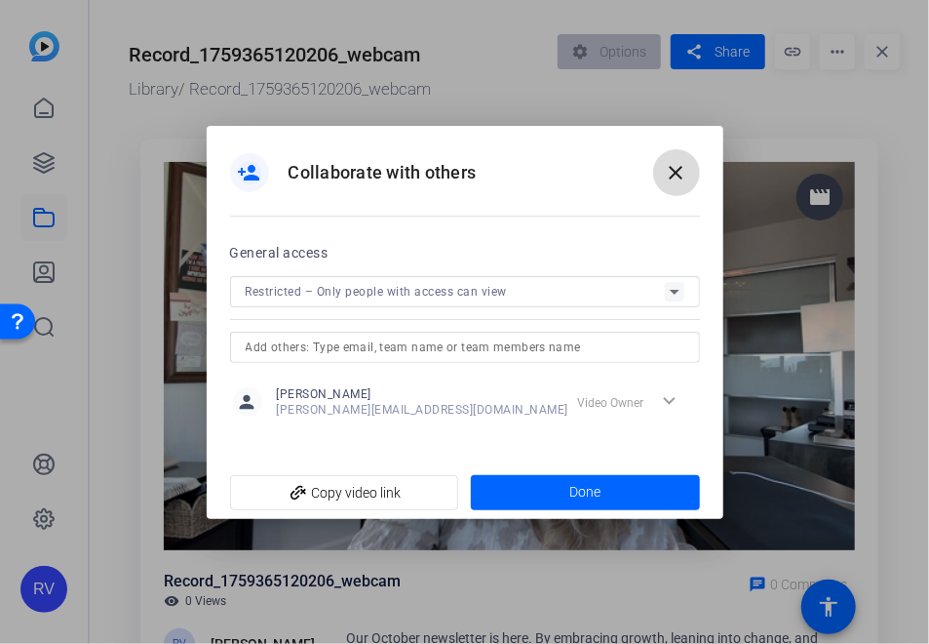
click at [681, 163] on mat-icon "close" at bounding box center [676, 172] width 23 height 23
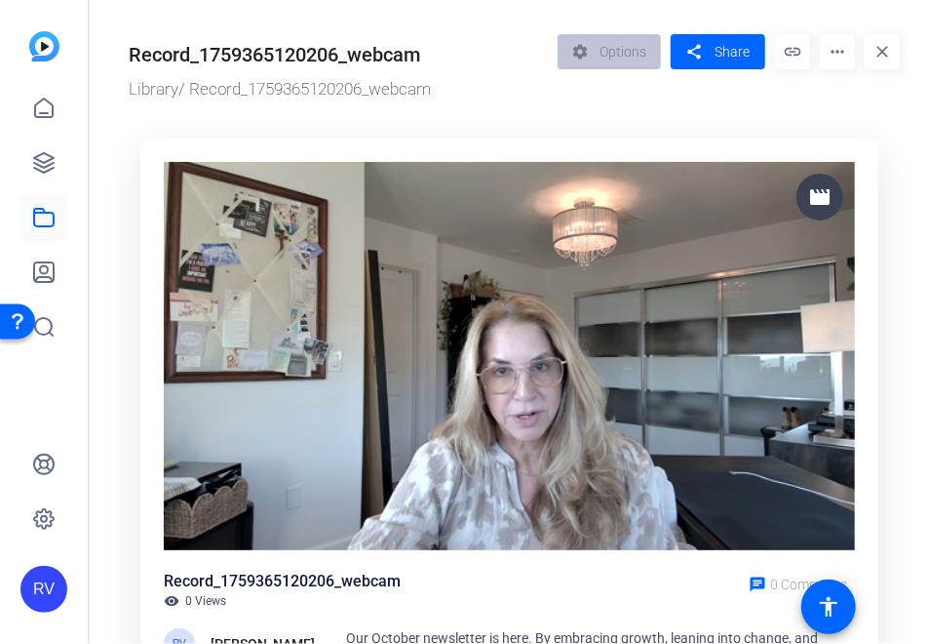
click at [48, 51] on img at bounding box center [44, 46] width 30 height 30
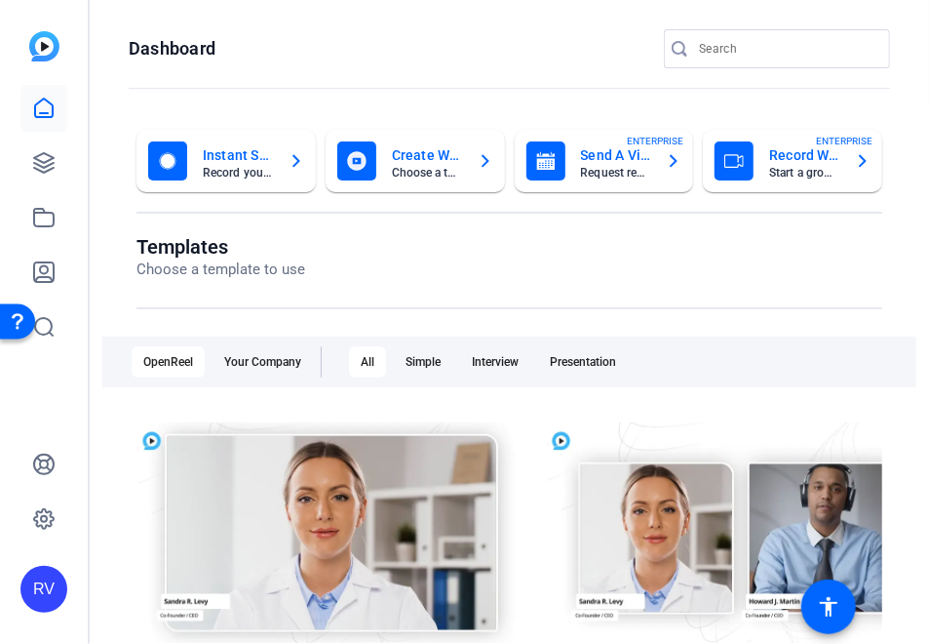
click at [246, 168] on mat-card-subtitle "Record yourself or your screen" at bounding box center [238, 173] width 70 height 12
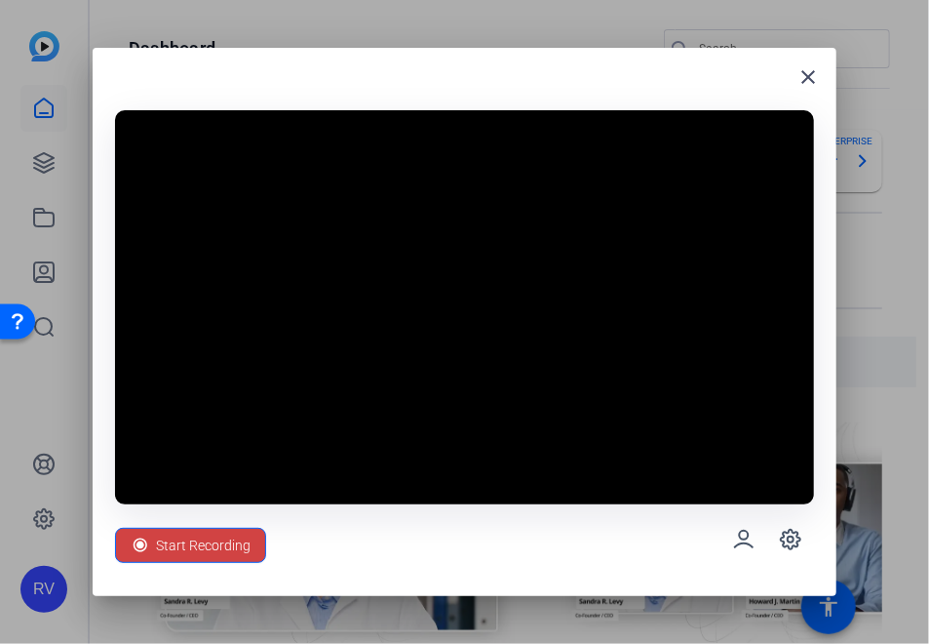
drag, startPoint x: 359, startPoint y: 67, endPoint x: 461, endPoint y: 69, distance: 102.4
click at [476, 67] on div "close Start Recording" at bounding box center [464, 322] width 743 height 549
drag, startPoint x: 419, startPoint y: 79, endPoint x: 446, endPoint y: 38, distance: 48.7
click at [446, 38] on div "close Start Recording" at bounding box center [464, 322] width 929 height 644
click at [745, 545] on icon at bounding box center [743, 539] width 23 height 23
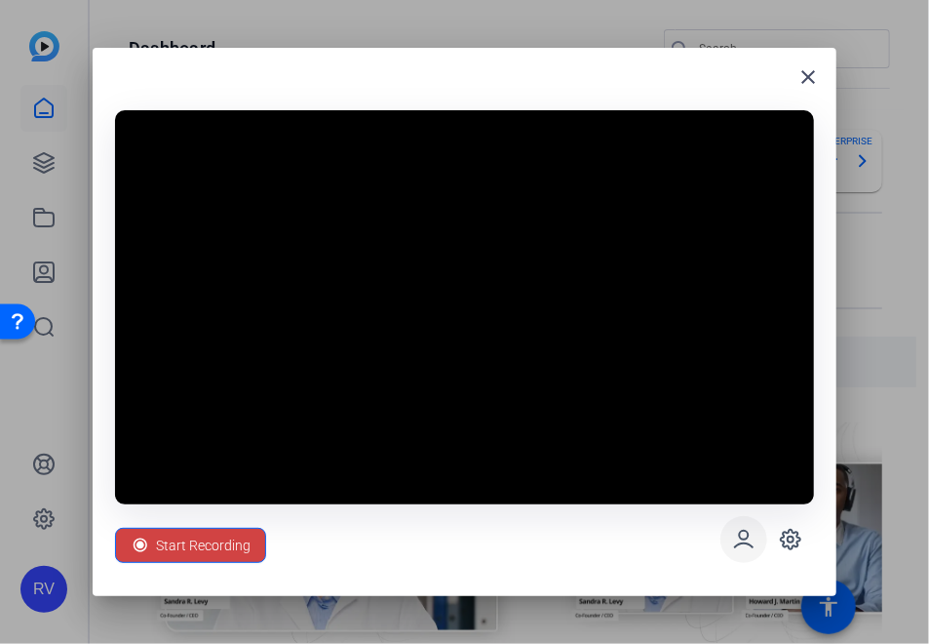
click at [745, 545] on icon at bounding box center [743, 539] width 23 height 23
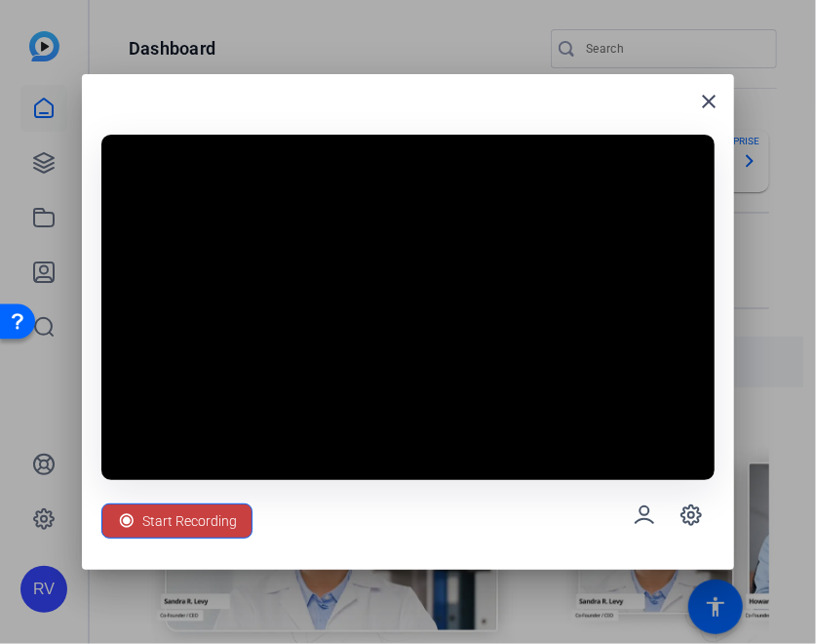
click at [199, 522] on span "Start Recording" at bounding box center [189, 520] width 95 height 37
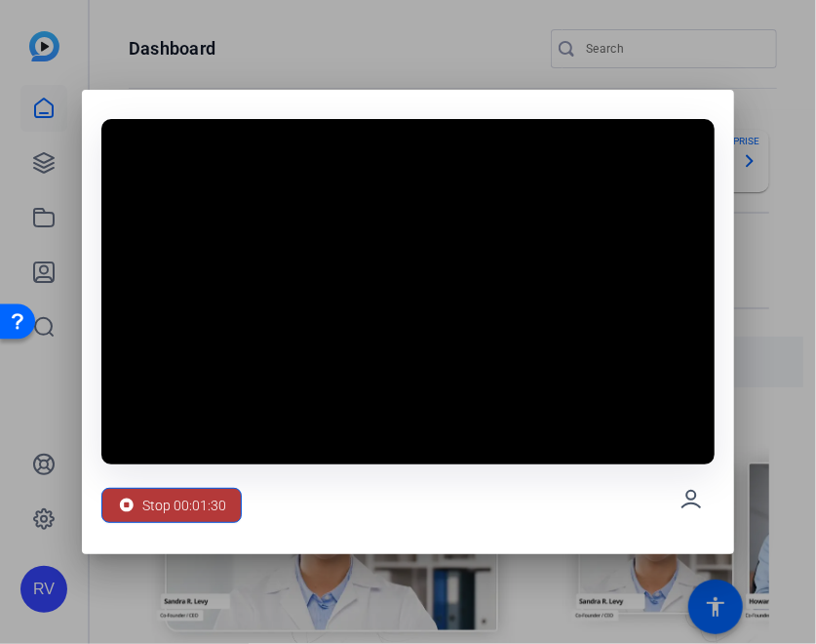
click at [176, 502] on span "Stop 00:01:30" at bounding box center [184, 505] width 84 height 37
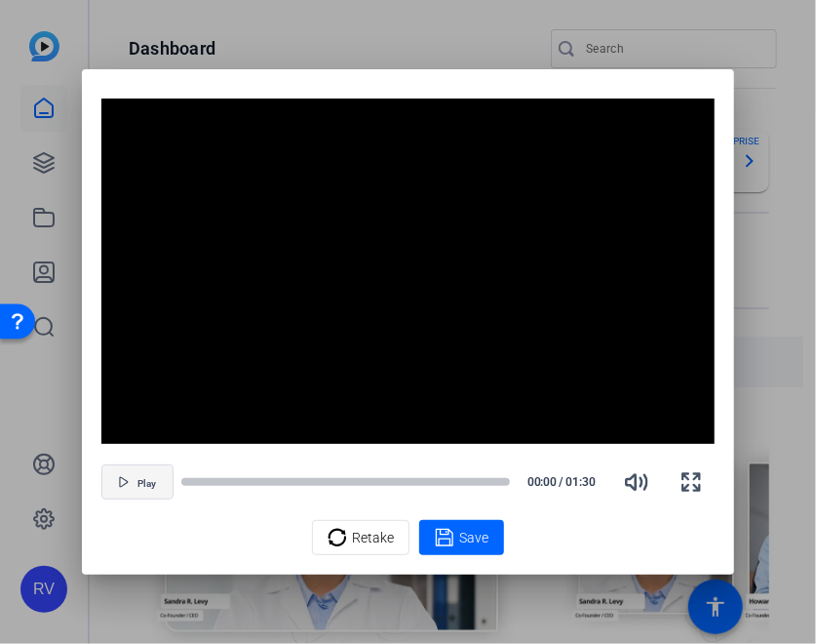
click at [147, 478] on span "Play" at bounding box center [146, 484] width 19 height 12
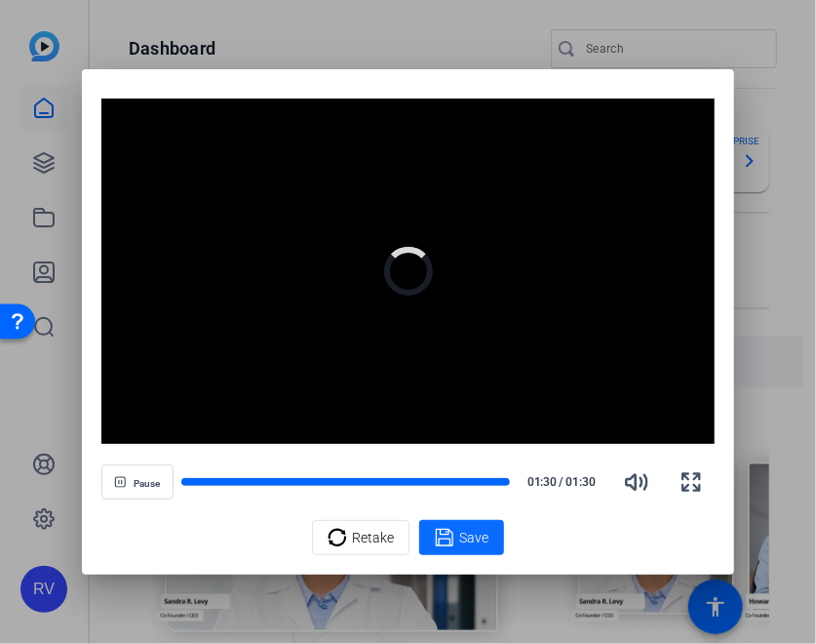
click at [470, 542] on span "Save" at bounding box center [473, 538] width 29 height 20
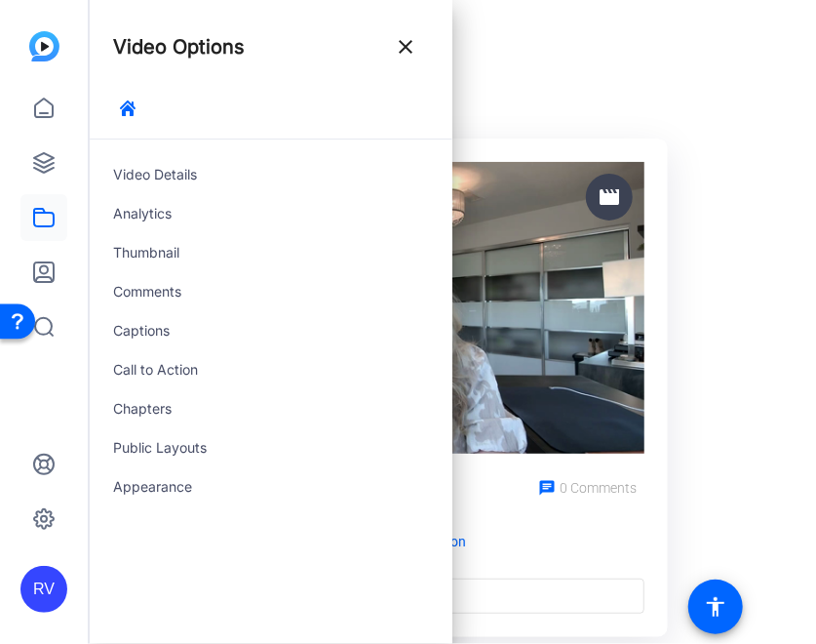
click at [529, 40] on div "Record_1759365597753_webcam" at bounding box center [385, 51] width 590 height 35
click at [412, 52] on mat-icon "close" at bounding box center [405, 46] width 23 height 23
